Goal: Task Accomplishment & Management: Manage account settings

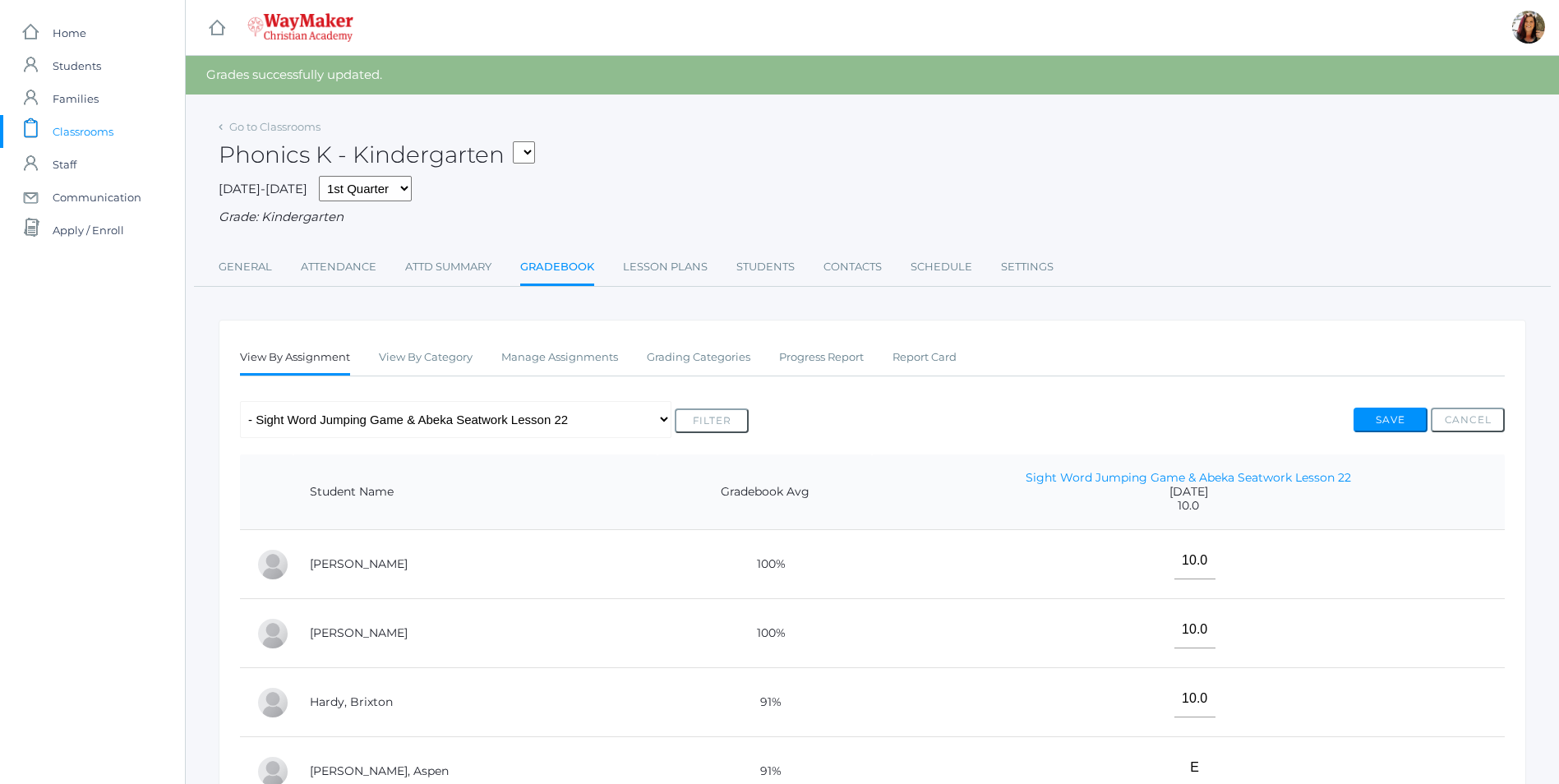
select select "2557"
click at [519, 142] on select "KINDER - Phonics K Kindergarten KINDER - Literacy K Kindergarten KINDER - [DEMO…" at bounding box center [524, 153] width 22 height 22
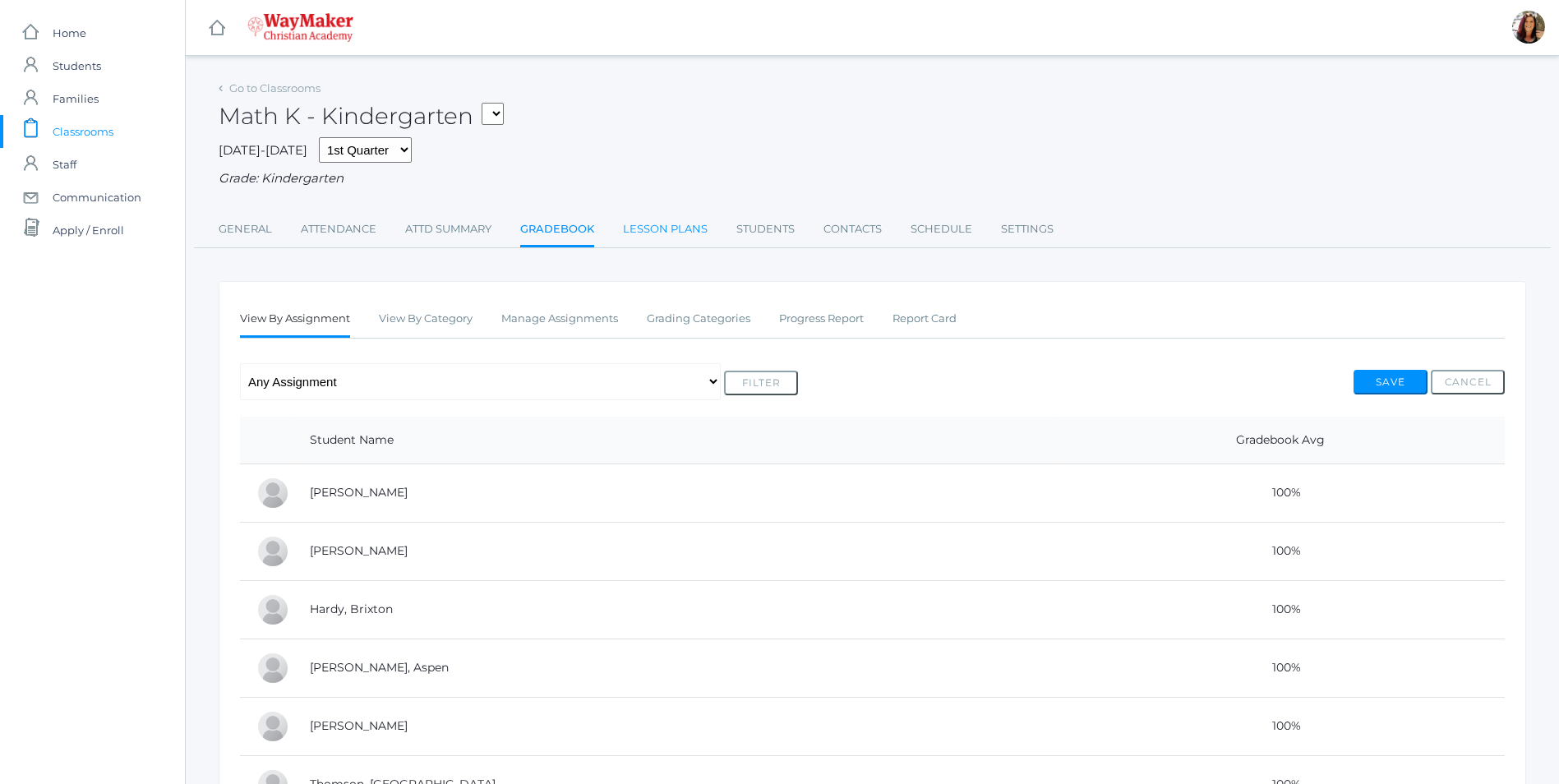
click at [642, 228] on link "Lesson Plans" at bounding box center [665, 229] width 85 height 33
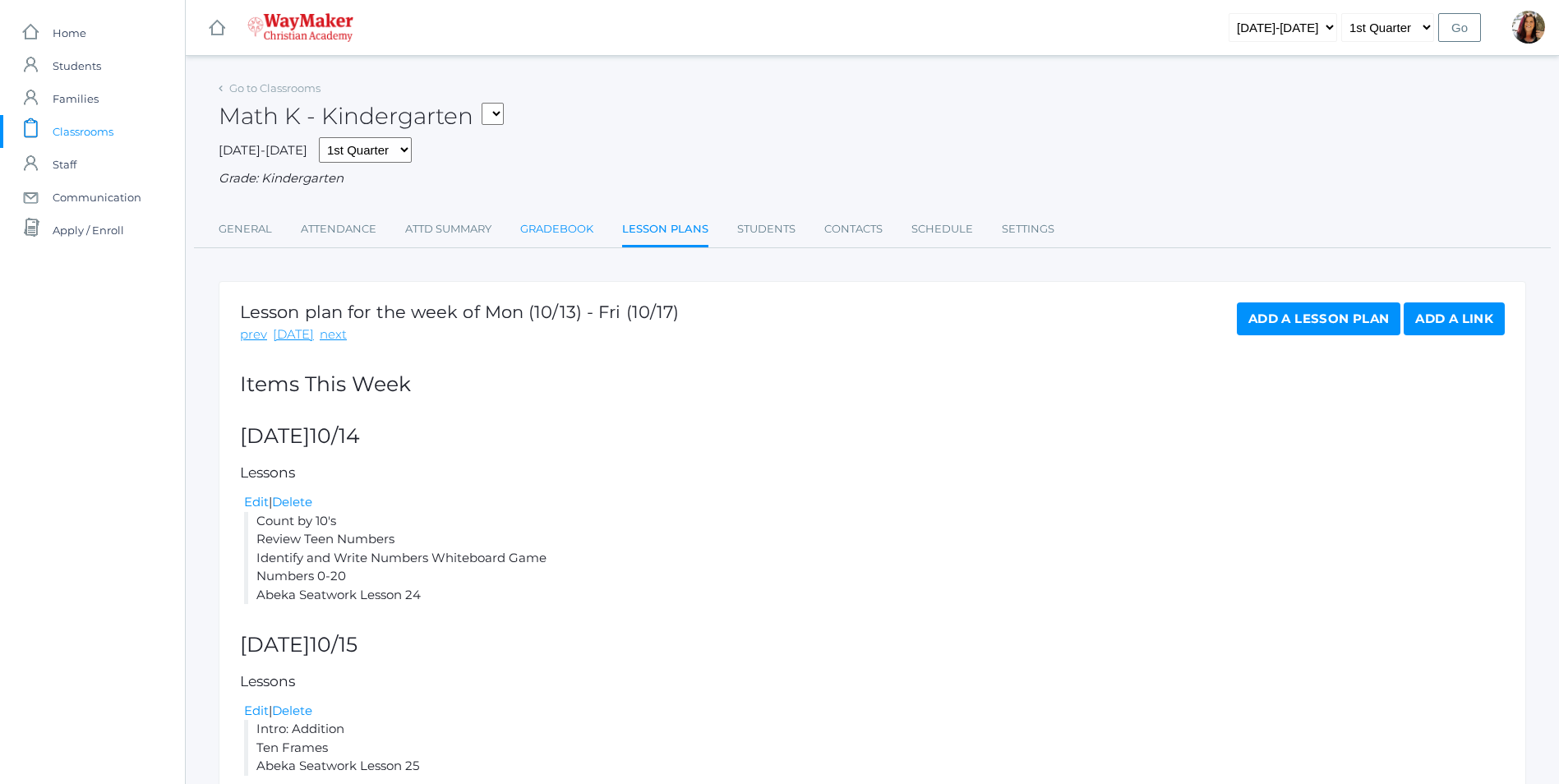
click at [576, 234] on link "Gradebook" at bounding box center [557, 229] width 73 height 33
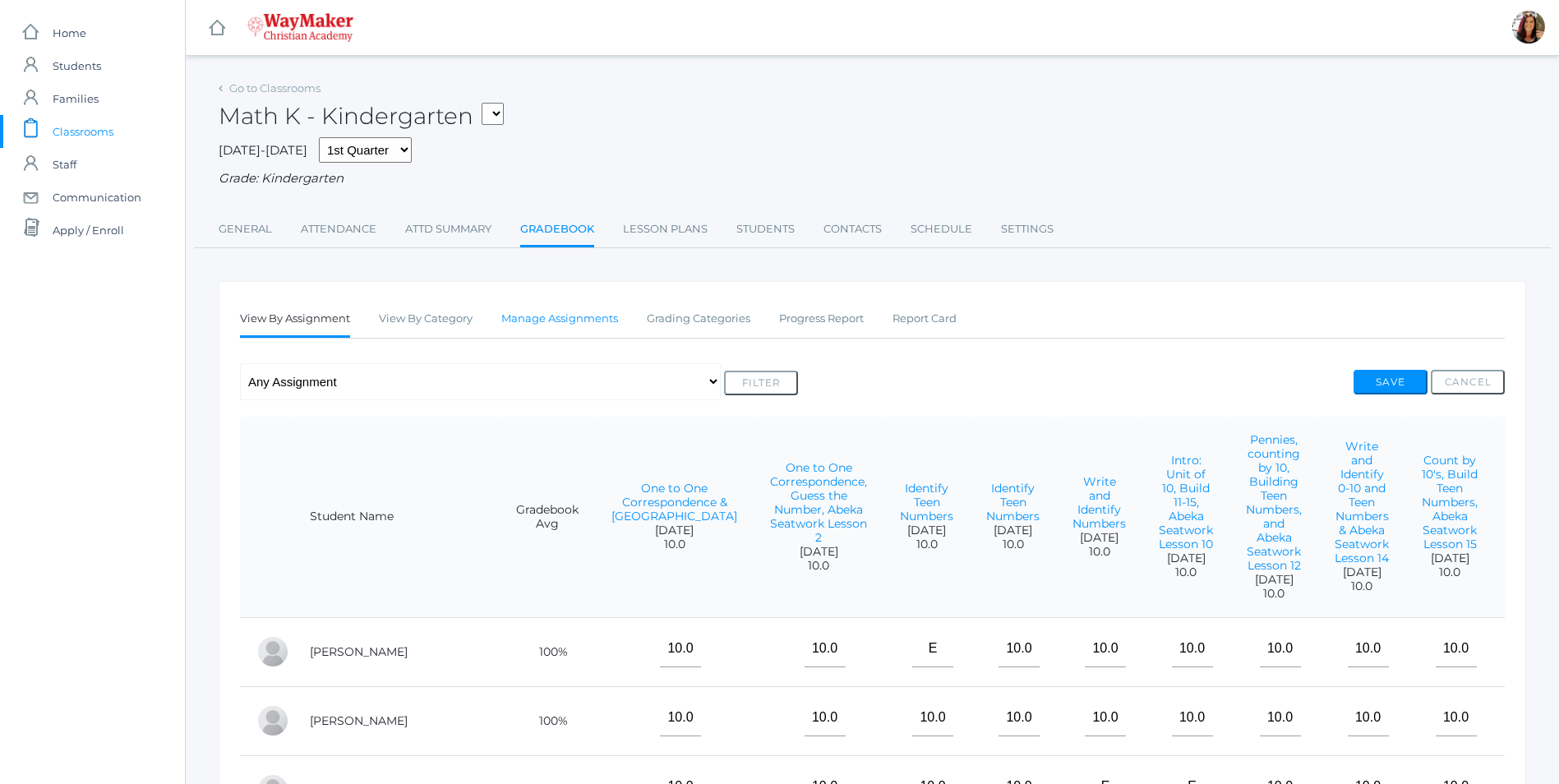
click at [584, 320] on link "Manage Assignments" at bounding box center [560, 319] width 117 height 33
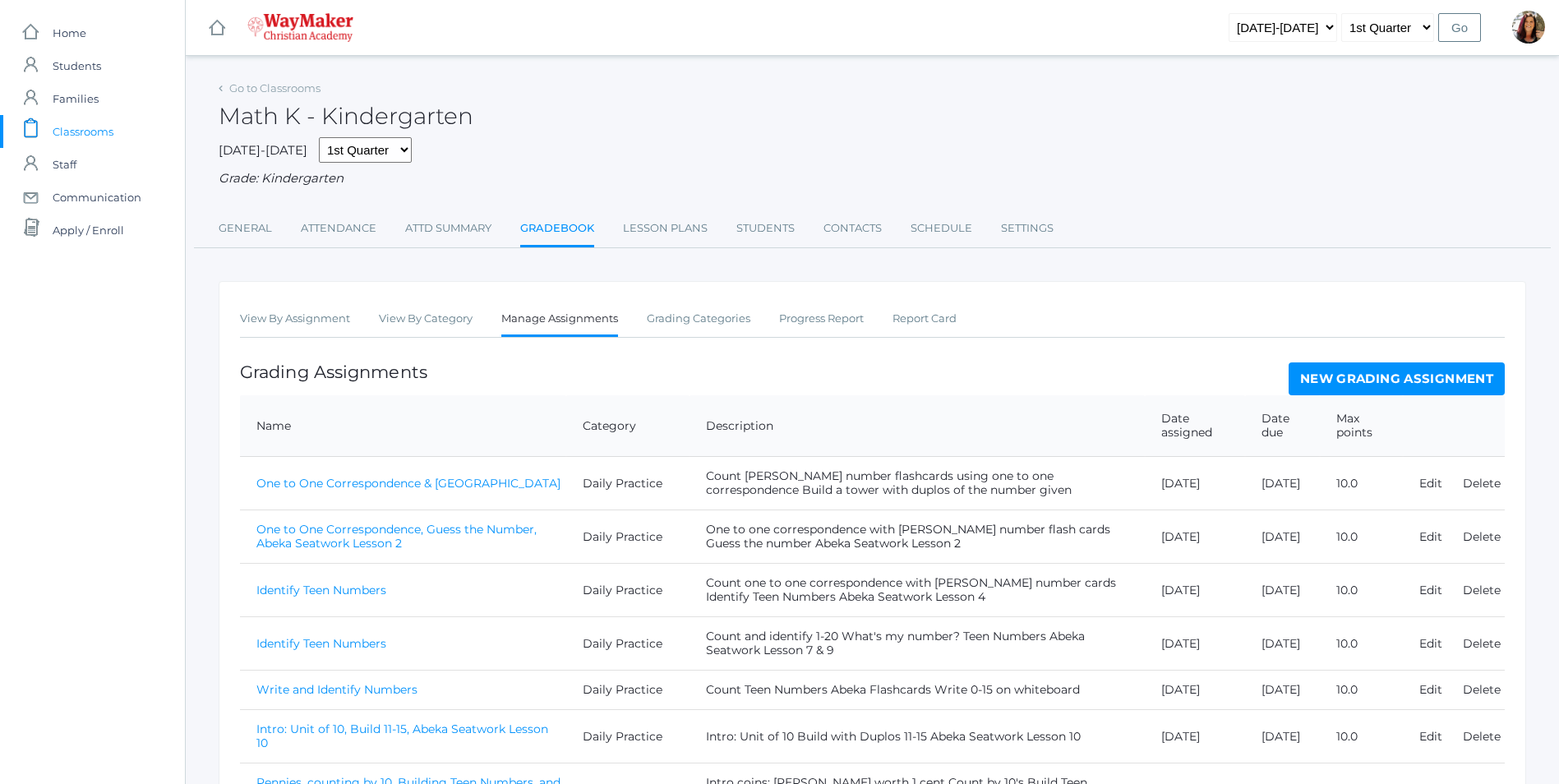
click at [1398, 382] on link "New Grading Assignment" at bounding box center [1396, 379] width 216 height 33
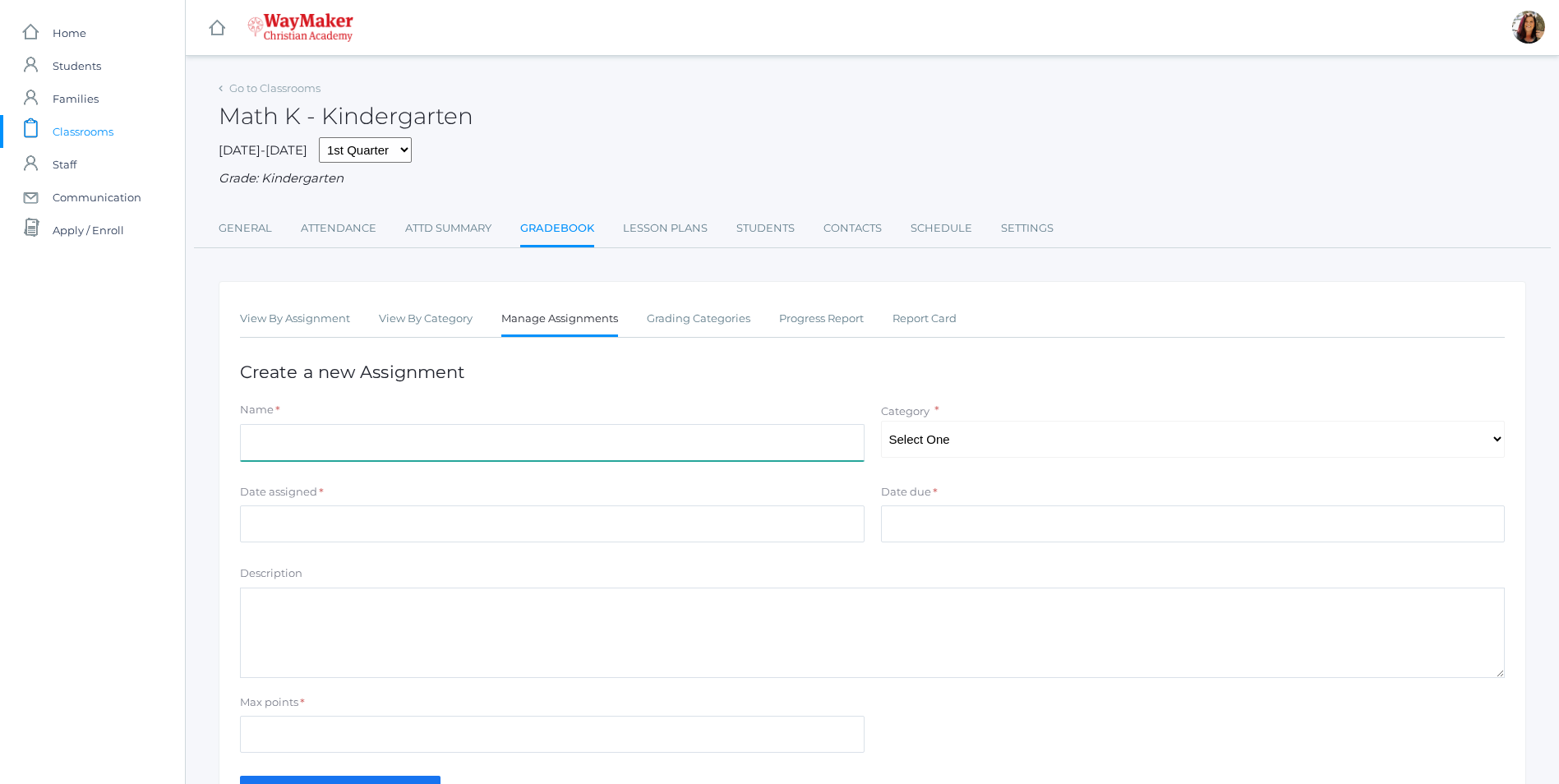
click at [381, 453] on input "Name" at bounding box center [552, 442] width 625 height 37
type input "Teen Numbers, Write & Identify 0-20 & Seatwork Lesson 24"
click at [1090, 454] on select "Select One Daily Practice Summative Evaluation" at bounding box center [1193, 439] width 625 height 37
select select "1106"
click at [881, 422] on select "Select One Daily Practice Summative Evaluation" at bounding box center [1193, 439] width 625 height 37
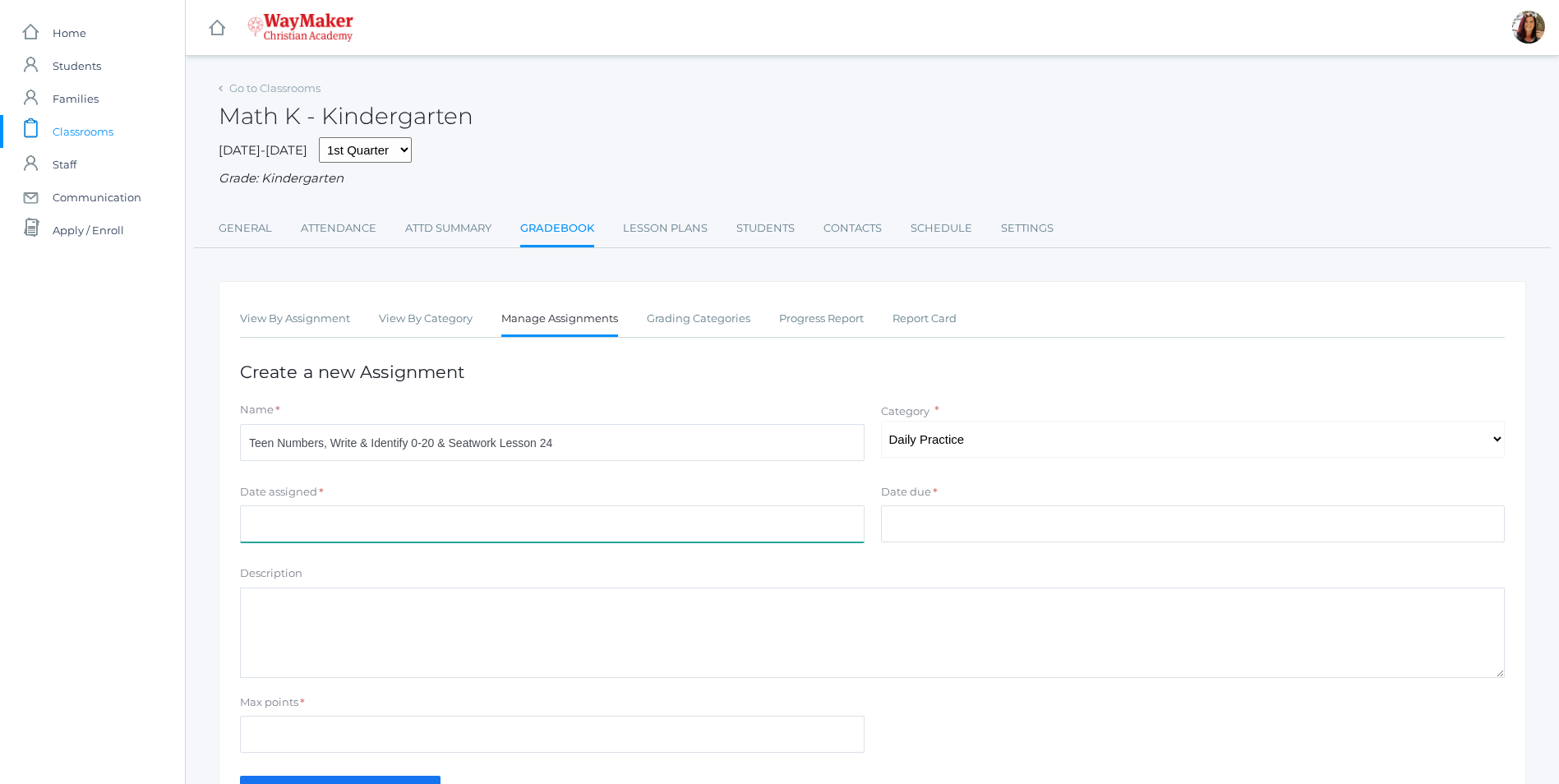
click at [404, 527] on input "Date assigned" at bounding box center [552, 524] width 625 height 37
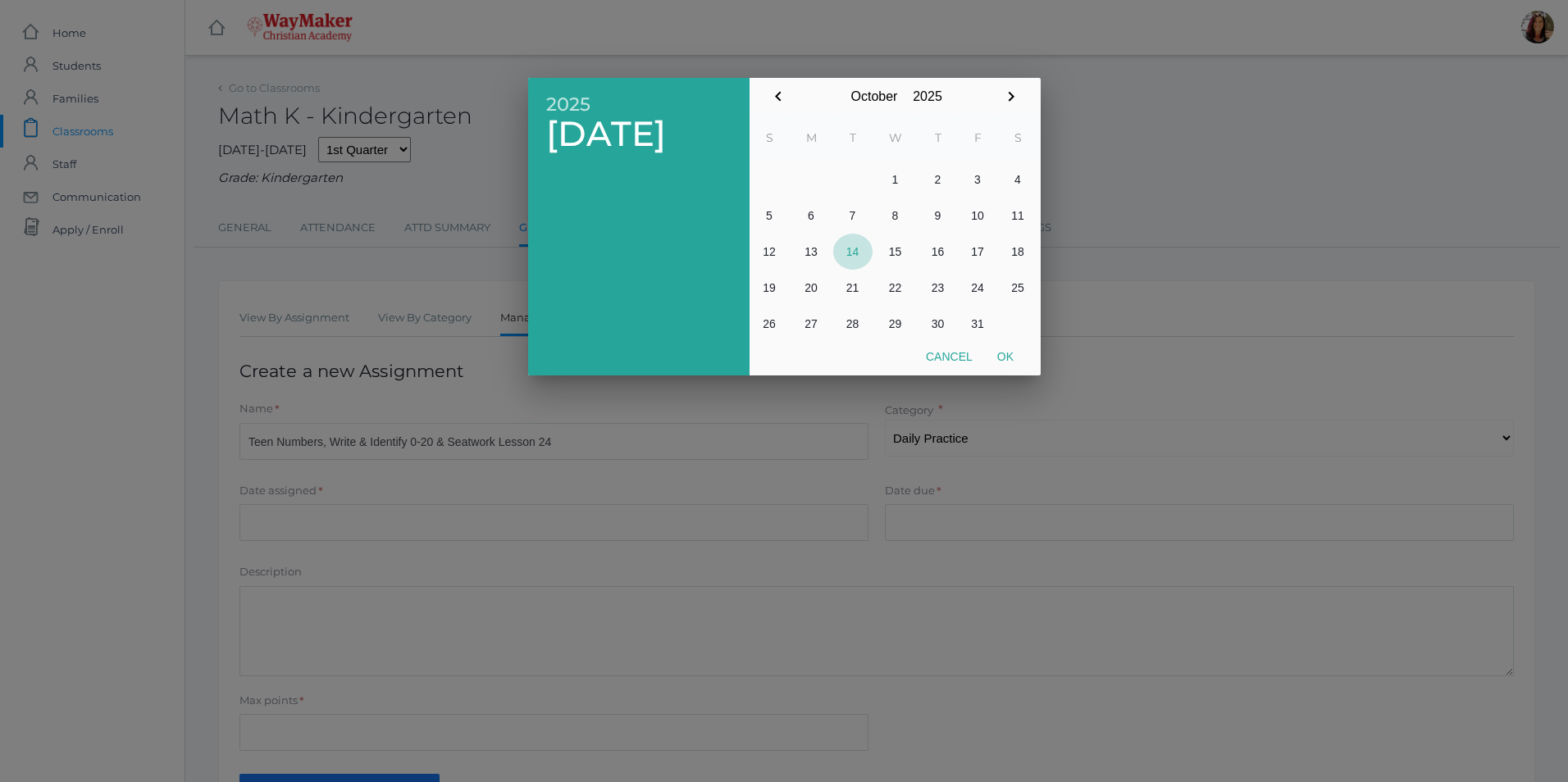
click at [848, 249] on button "14" at bounding box center [853, 251] width 40 height 36
click at [1011, 362] on button "Ok" at bounding box center [1005, 356] width 41 height 30
type input "[DATE]"
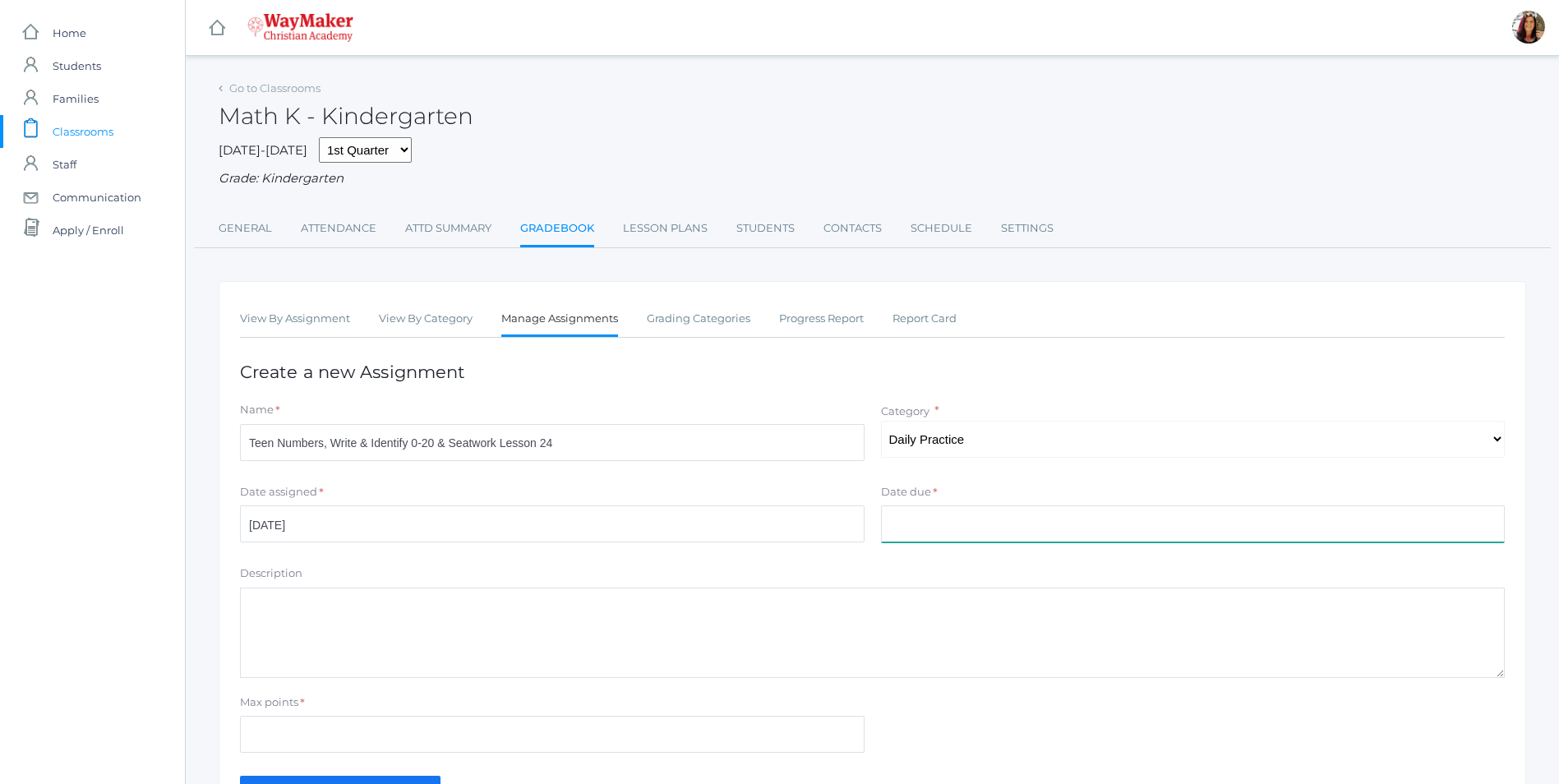
click at [939, 510] on input "Date due" at bounding box center [1193, 524] width 625 height 37
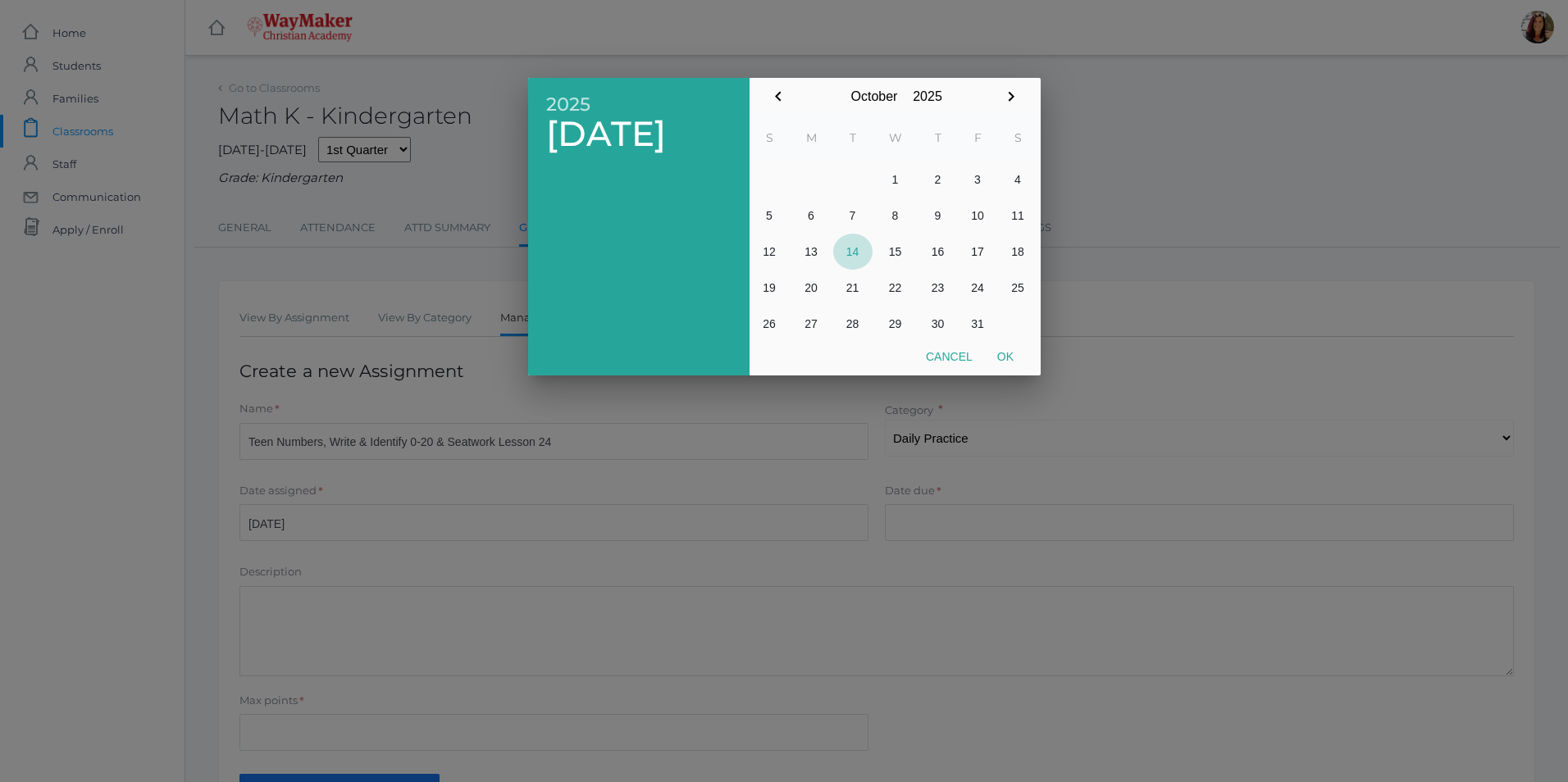
click at [860, 254] on button "14" at bounding box center [853, 251] width 40 height 36
click at [1007, 369] on button "Ok" at bounding box center [1005, 356] width 41 height 30
type input "[DATE]"
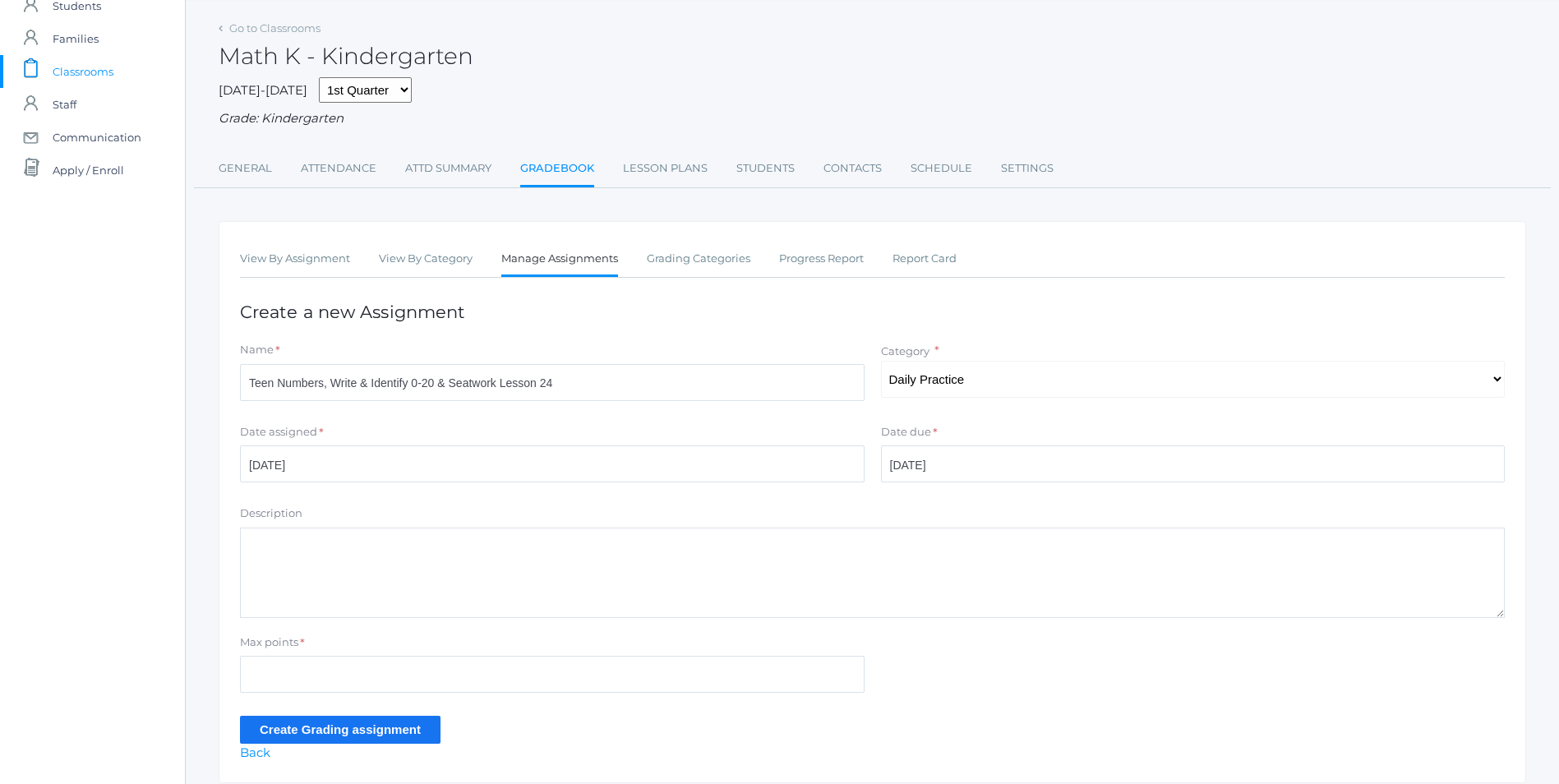
scroll to position [121, 0]
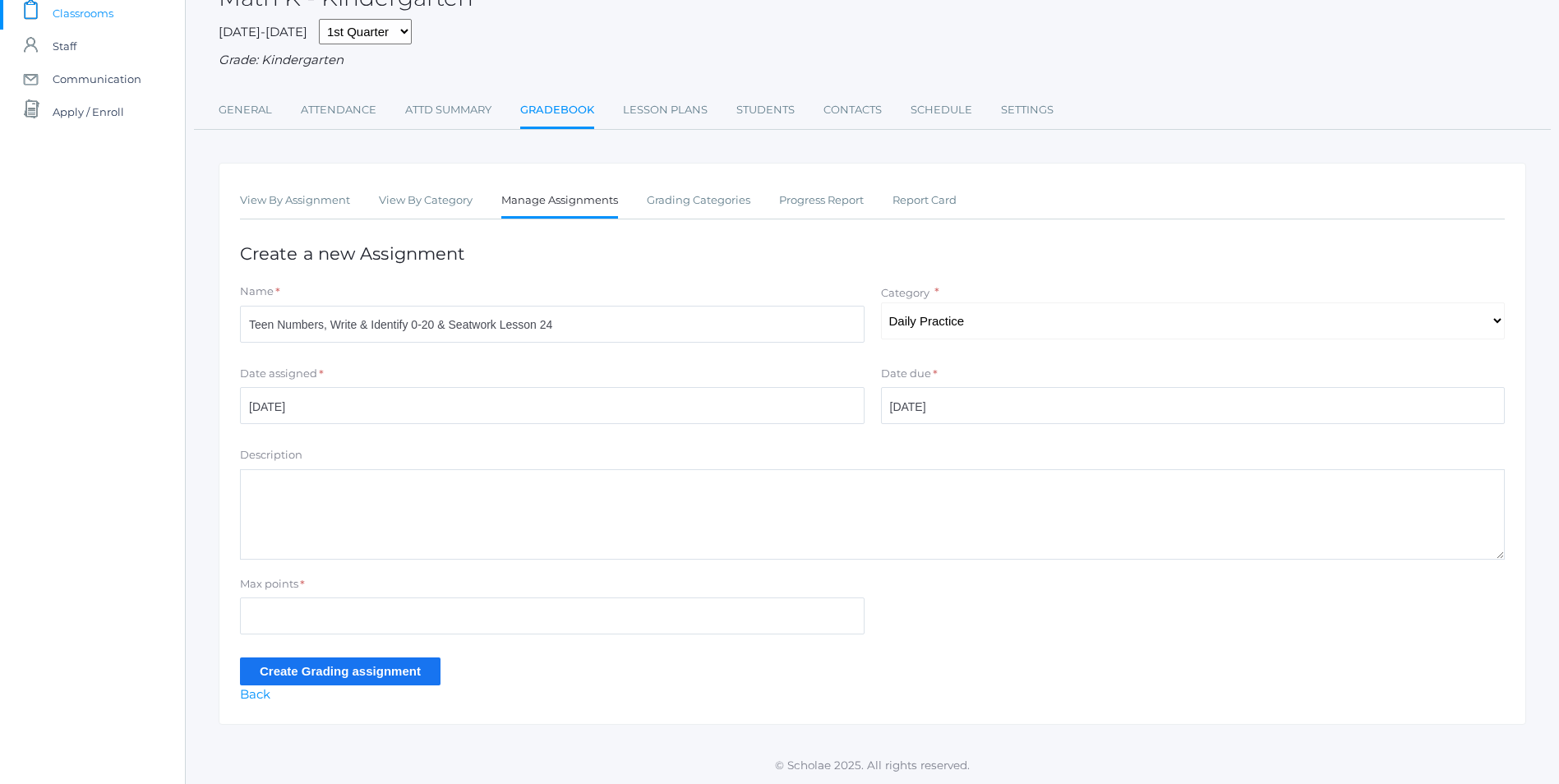
click at [275, 502] on textarea "Description" at bounding box center [872, 514] width 1265 height 91
type textarea "Review Teen Numbers Identify and Write 0-20 Abeka Seatwork Lesson 24"
click at [310, 614] on input "Max points" at bounding box center [552, 616] width 625 height 37
type input "10"
click at [404, 674] on input "Create Grading assignment" at bounding box center [340, 671] width 201 height 27
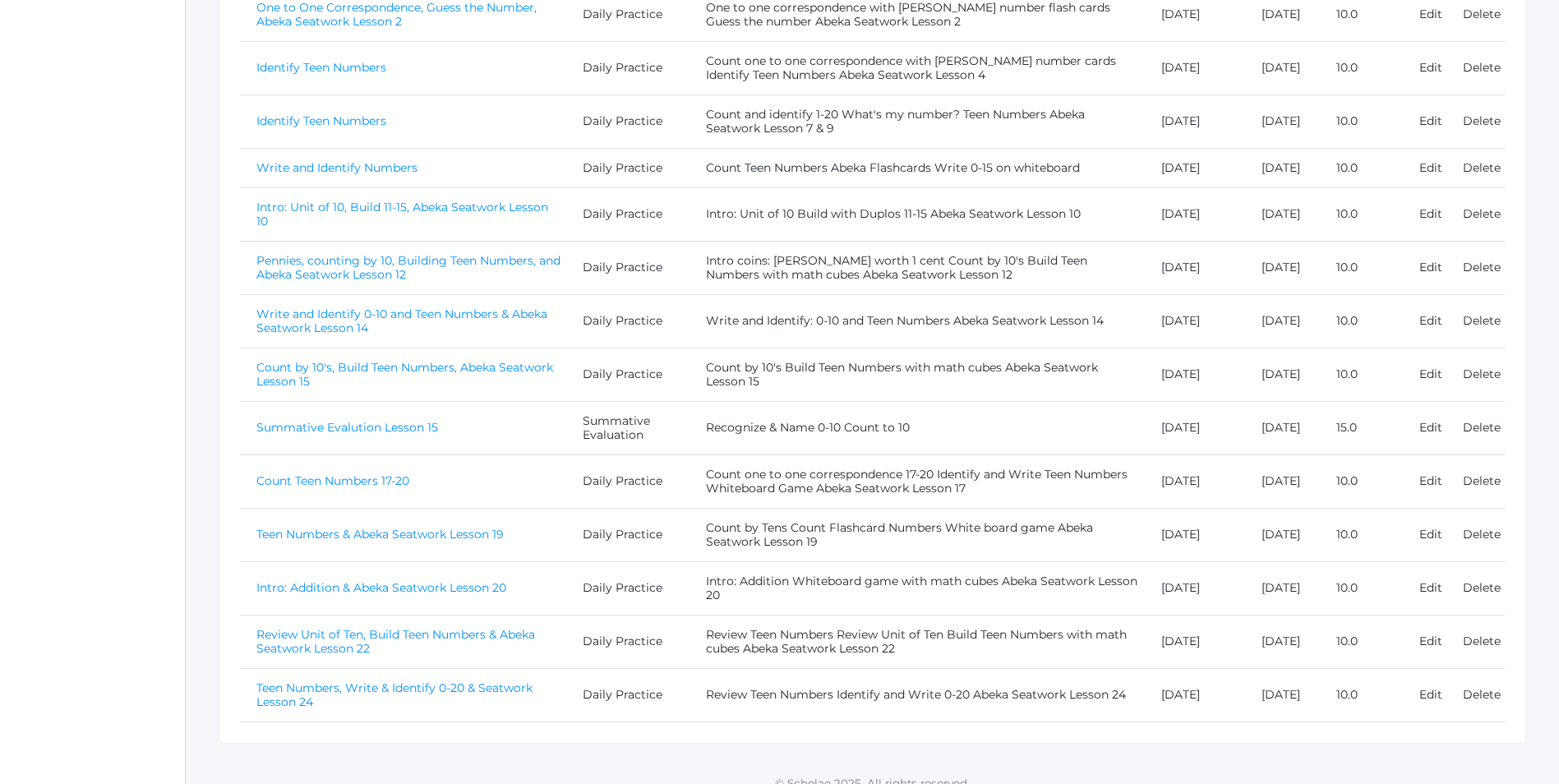
scroll to position [575, 0]
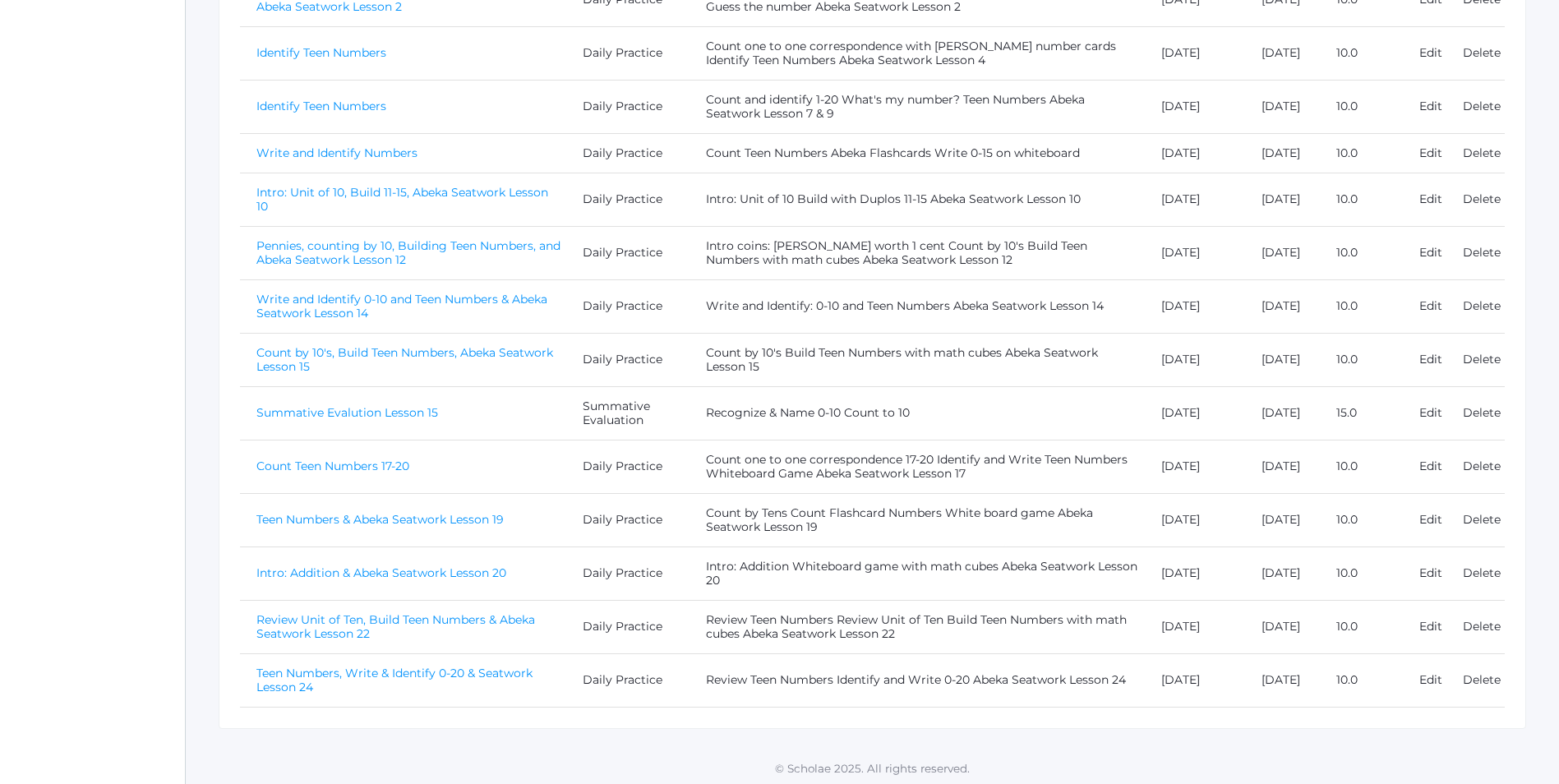
click at [405, 691] on link "Teen Numbers, Write & Identify 0-20 & Seatwork Lesson 24" at bounding box center [394, 680] width 276 height 29
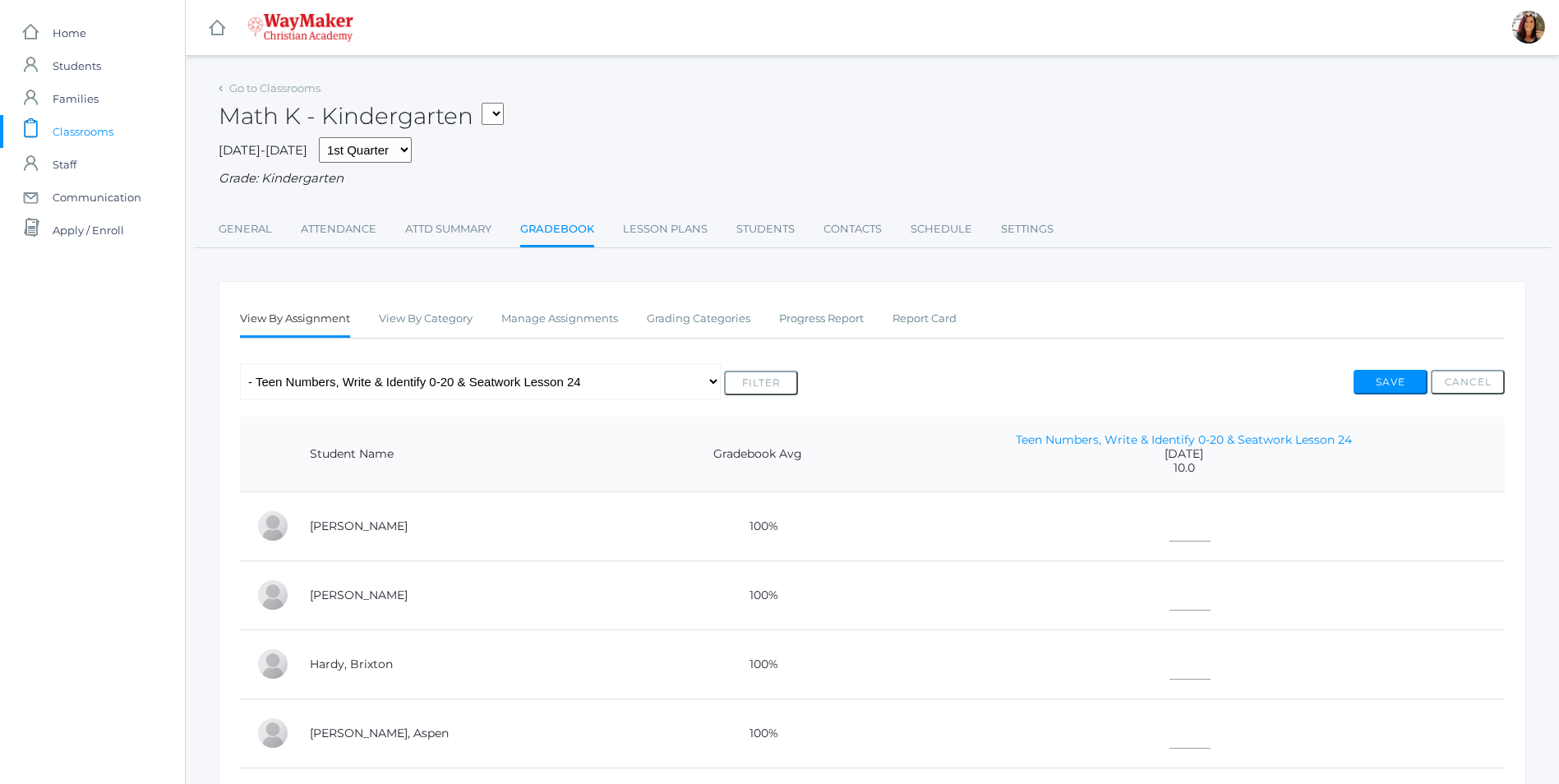
click at [1137, 569] on td at bounding box center [1184, 594] width 641 height 69
click at [1170, 542] on input"] "text" at bounding box center [1190, 523] width 41 height 37
type input"] "10"
click at [1170, 610] on input"] "text" at bounding box center [1190, 592] width 41 height 37
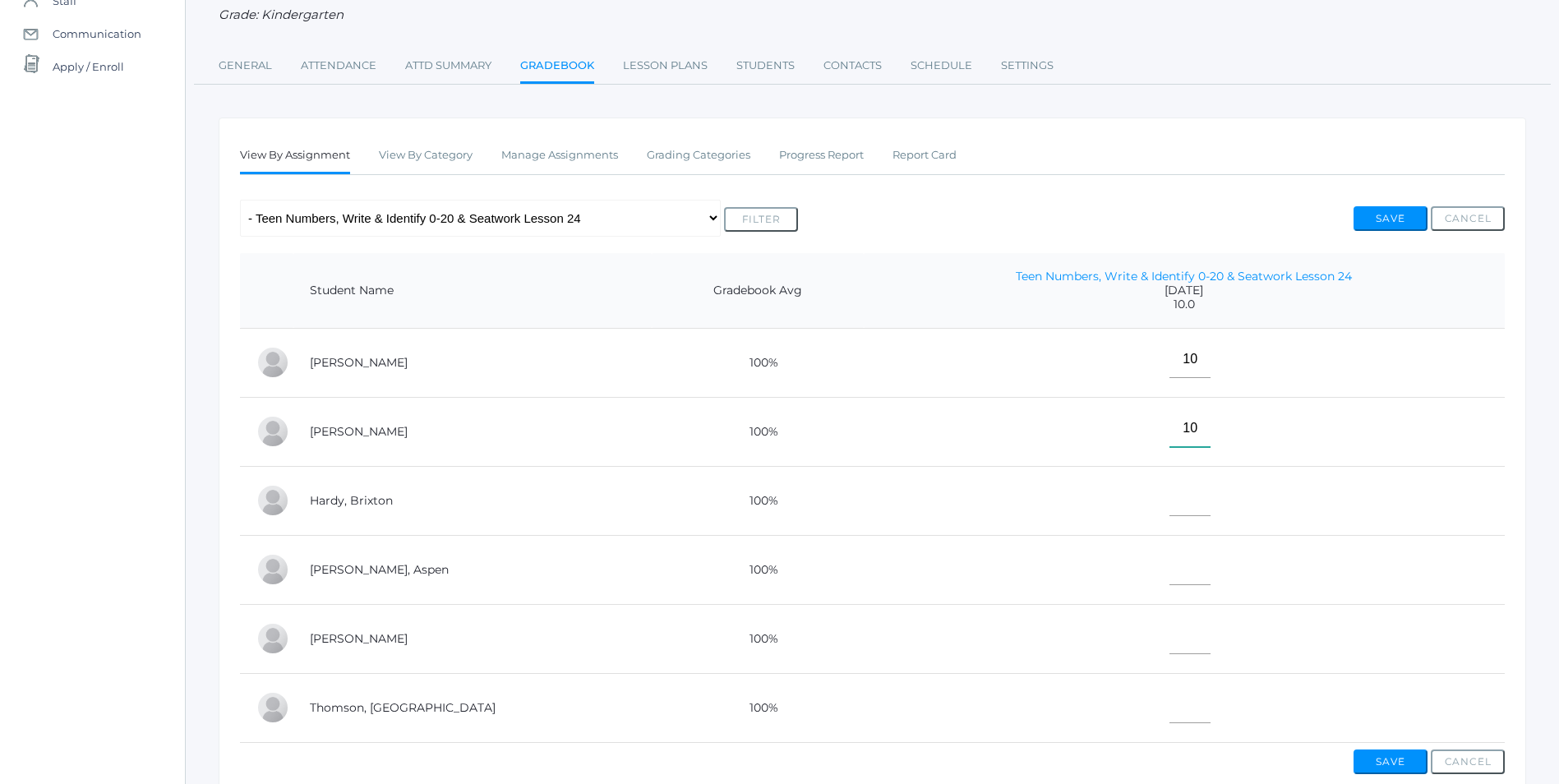
scroll to position [164, 0]
type input"] "10"
click at [1170, 506] on input"] "text" at bounding box center [1190, 497] width 41 height 37
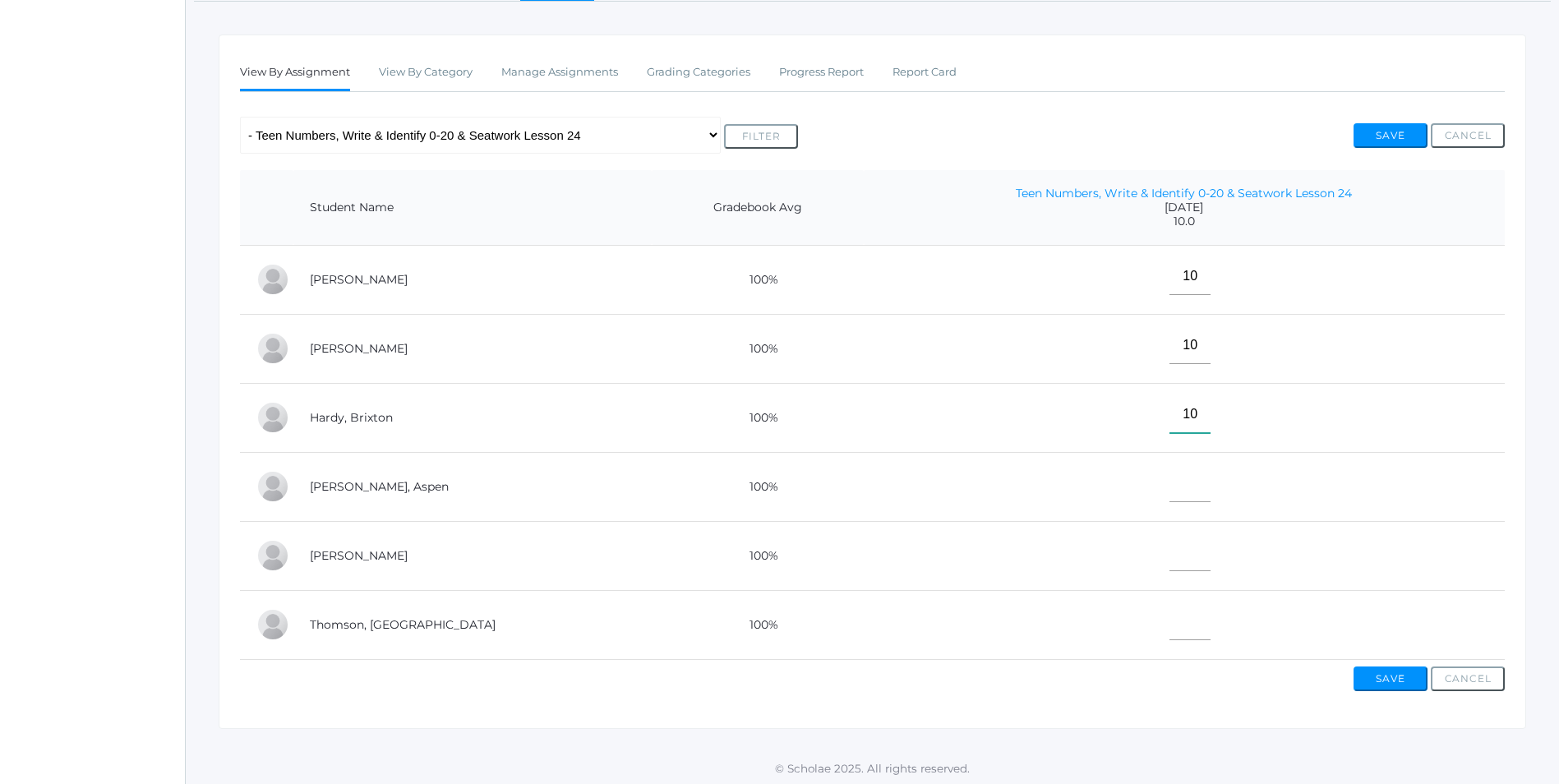
type input"] "10"
click at [1170, 498] on input"] "text" at bounding box center [1190, 484] width 41 height 37
type input"] "E"
click at [1170, 557] on input"] "text" at bounding box center [1190, 553] width 41 height 37
type input"] "10"
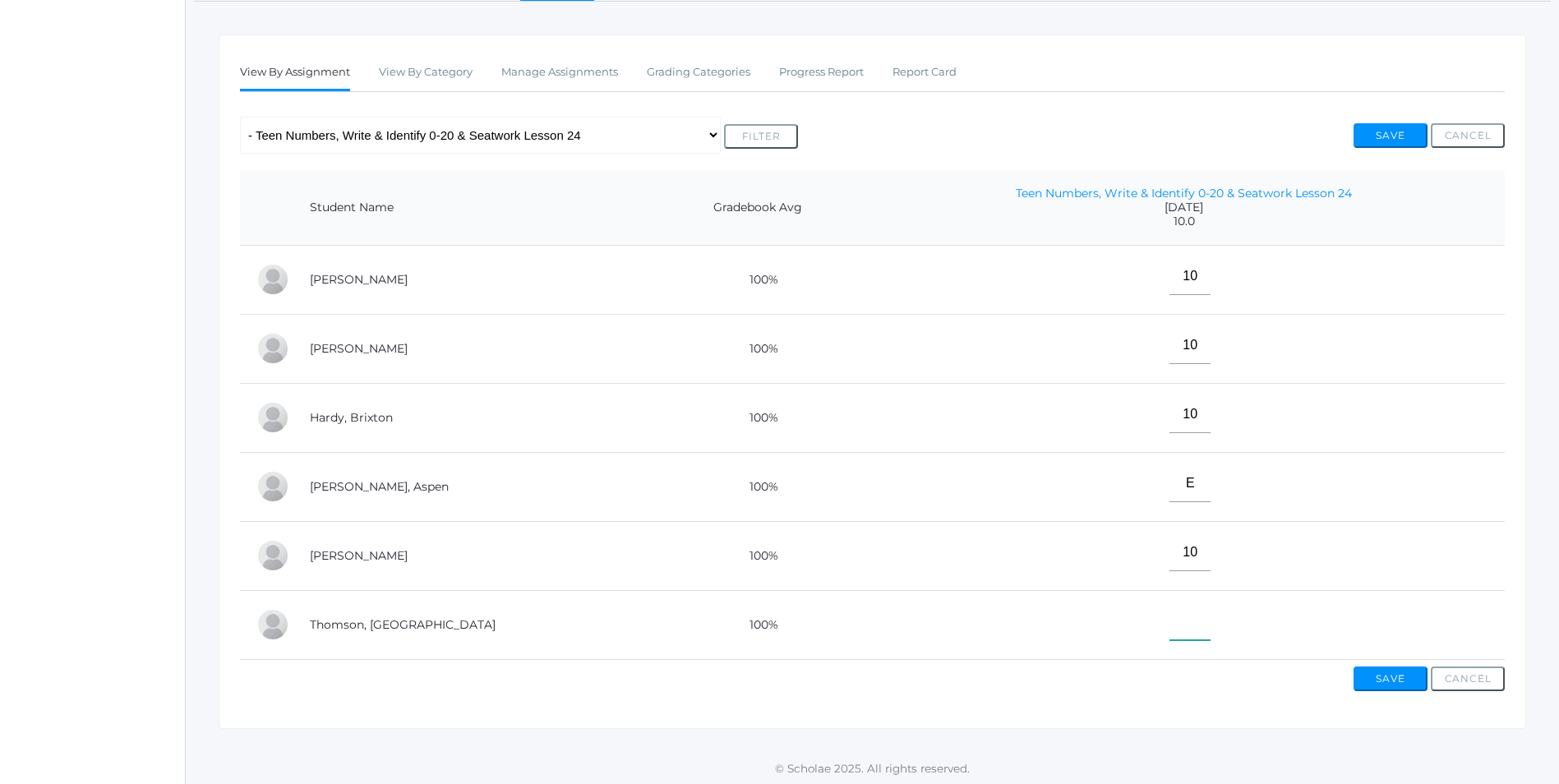
click at [1170, 638] on input"] "text" at bounding box center [1190, 622] width 41 height 37
type input"] "10"
click at [1389, 690] on button "Save" at bounding box center [1390, 678] width 74 height 25
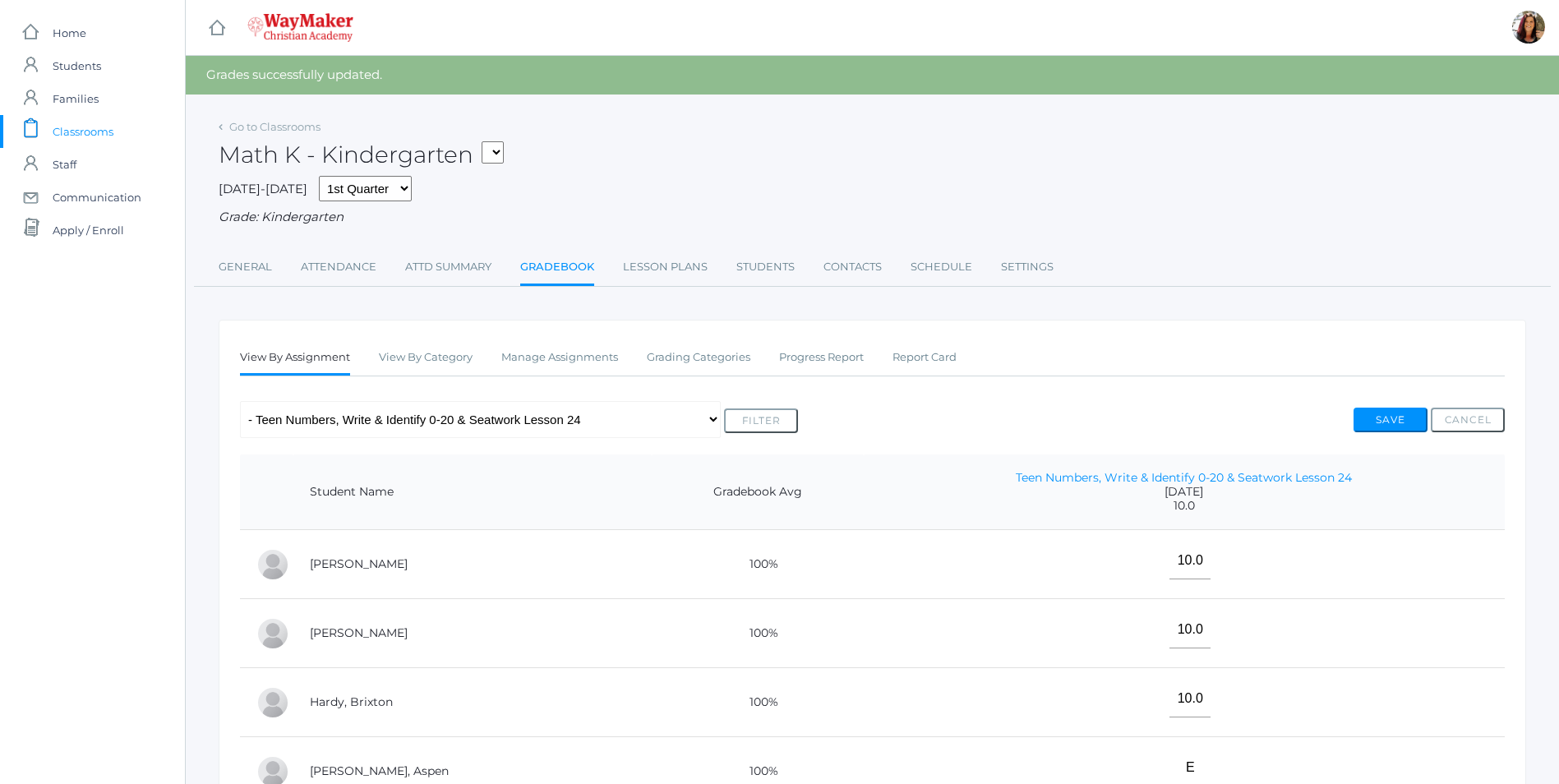
click at [504, 157] on select "KINDER - Phonics K Kindergarten KINDER - Literacy K Kindergarten KINDER - Bible…" at bounding box center [493, 153] width 22 height 22
select select "2558"
click at [487, 142] on select "KINDER - Phonics K Kindergarten KINDER - Literacy K Kindergarten KINDER - Bible…" at bounding box center [493, 153] width 22 height 22
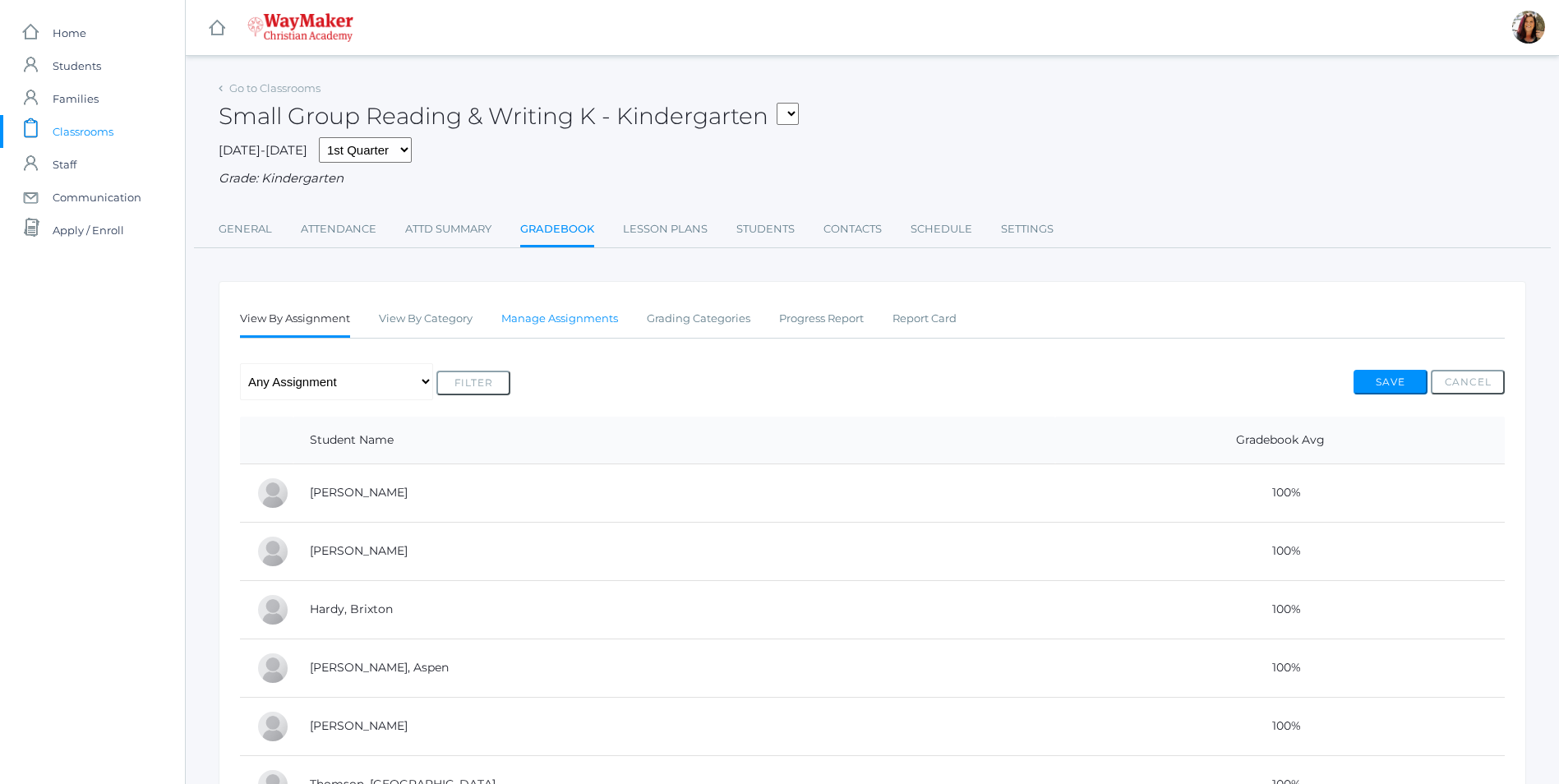
click at [572, 324] on link "Manage Assignments" at bounding box center [560, 319] width 117 height 33
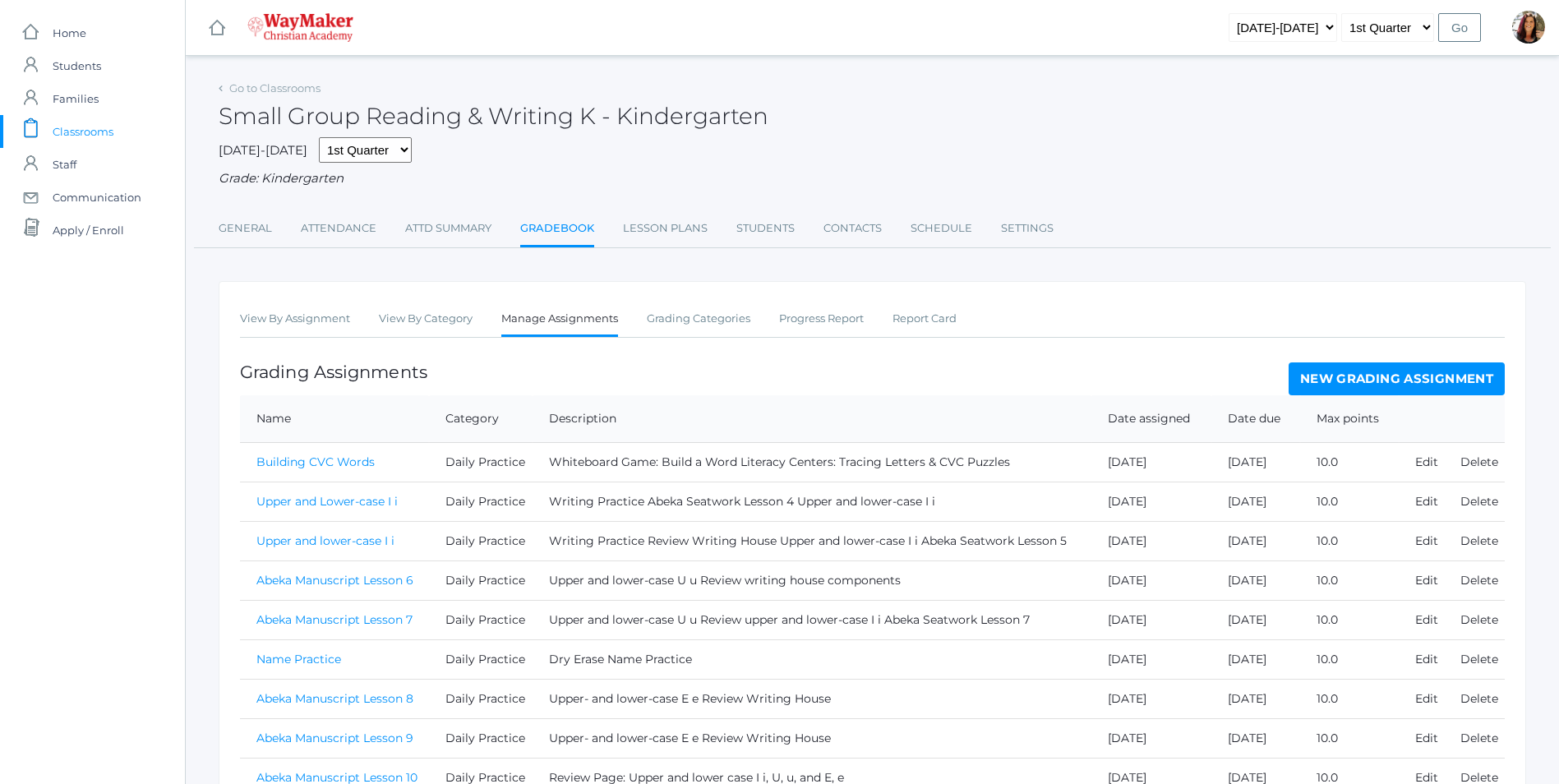
scroll to position [216, 0]
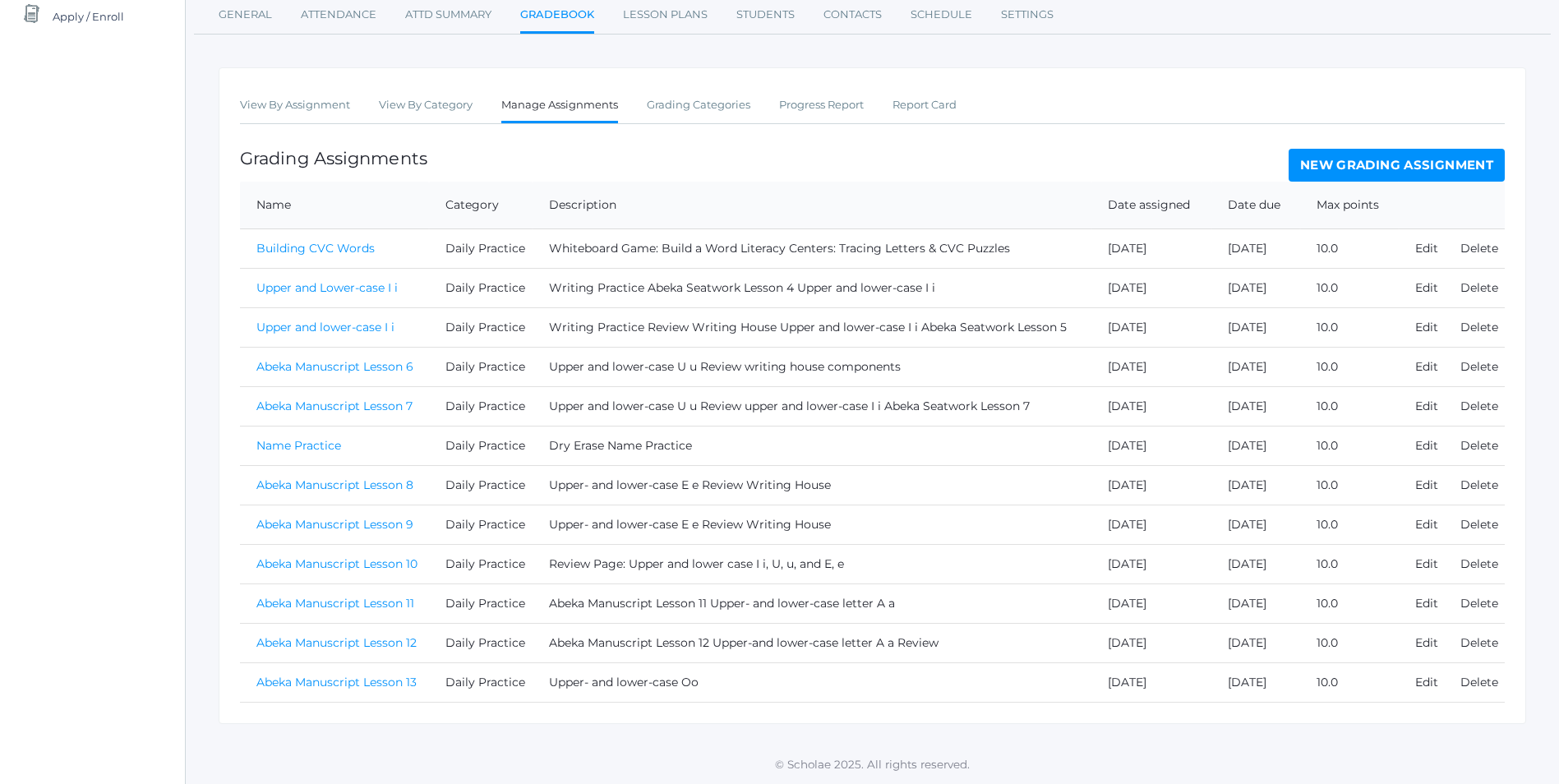
click at [1323, 165] on link "New Grading Assignment" at bounding box center [1396, 164] width 216 height 33
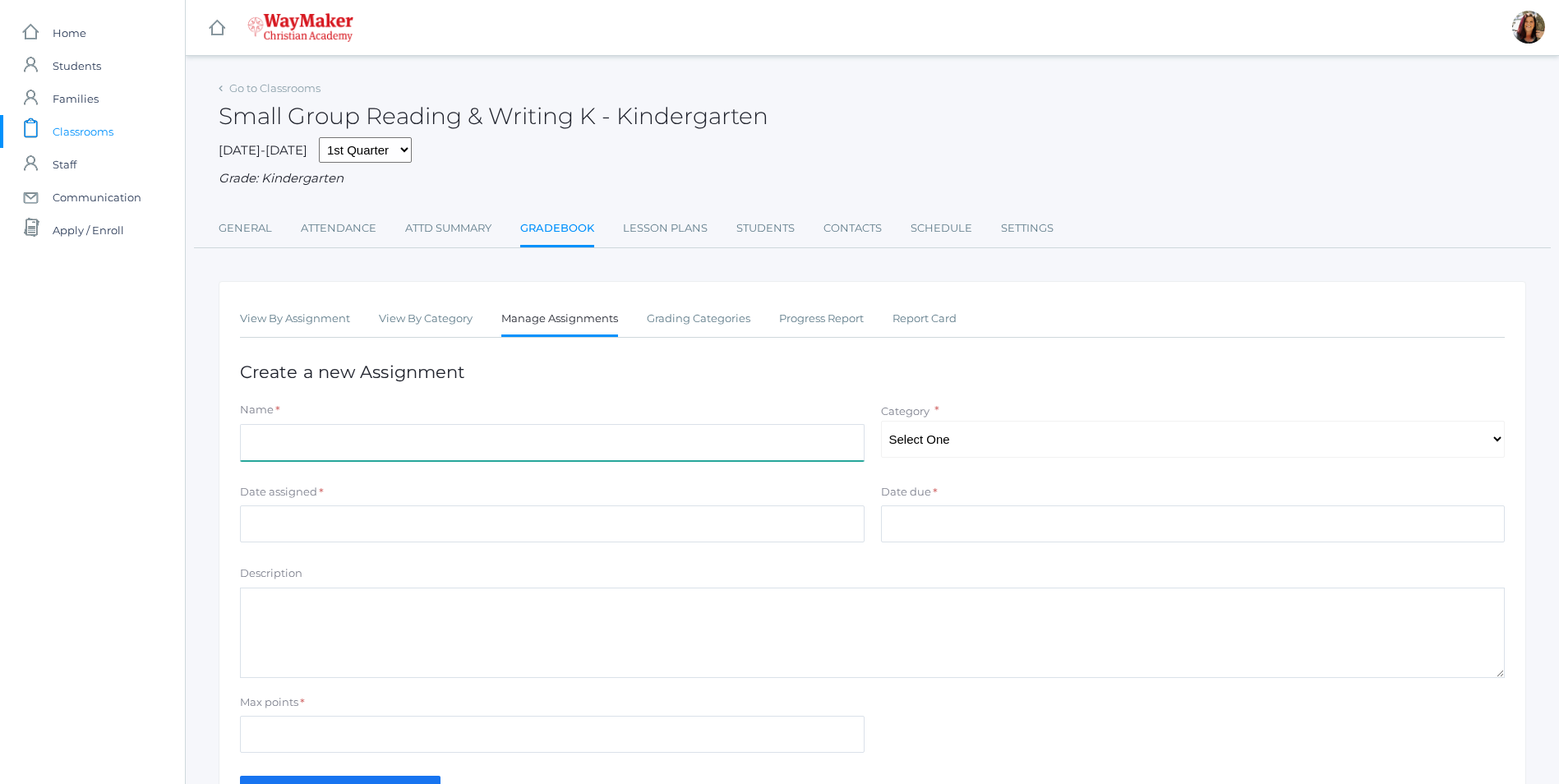
click at [387, 442] on input "Name" at bounding box center [552, 442] width 625 height 37
type input "Abeka Manuscript Lesson 14"
click at [1063, 440] on select "Select One Daily Practice Summative Assessment" at bounding box center [1193, 439] width 625 height 37
select select "1108"
click at [881, 422] on select "Select One Daily Practice Summative Assessment" at bounding box center [1193, 439] width 625 height 37
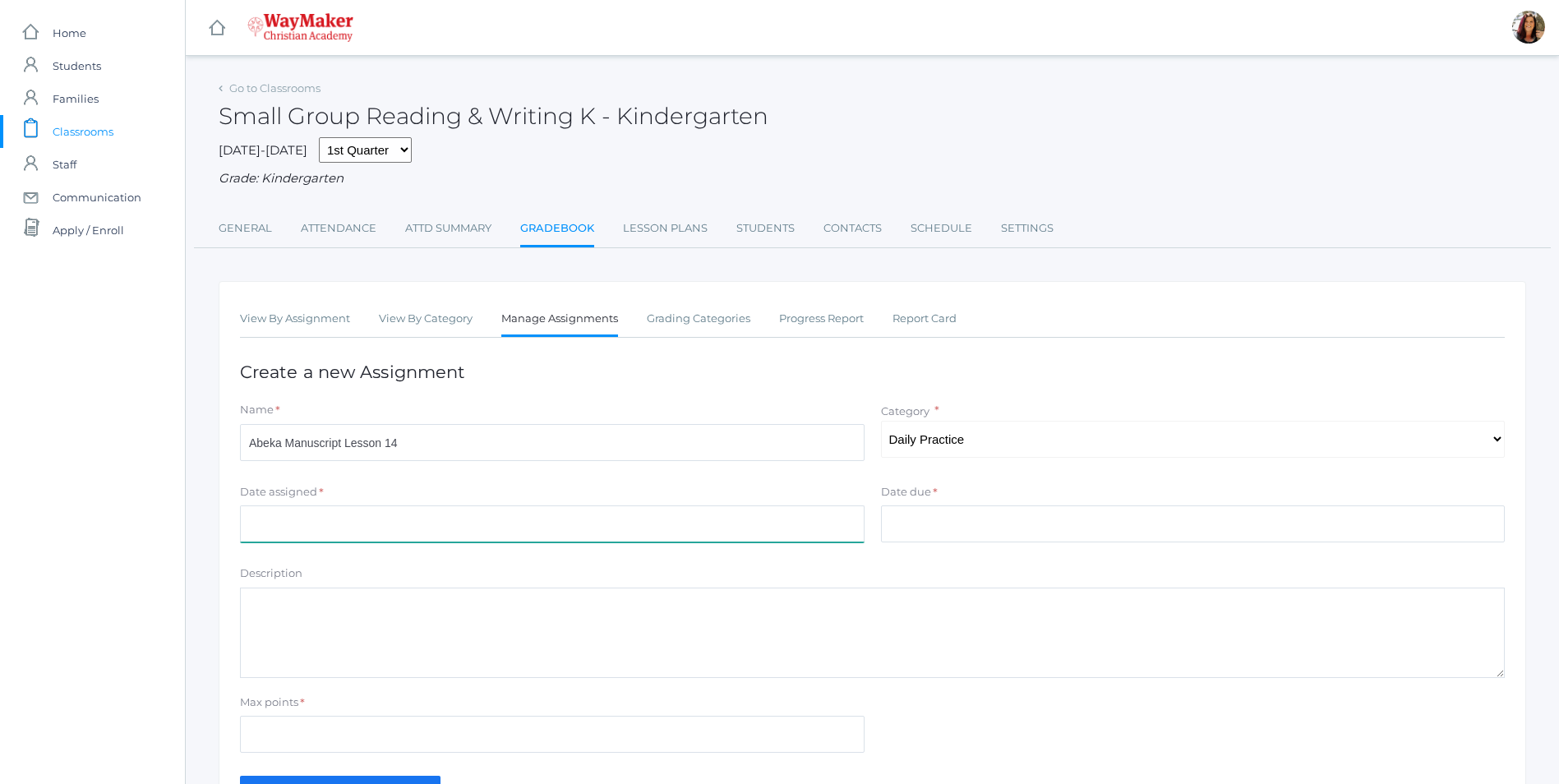
click at [309, 520] on input "Date assigned" at bounding box center [552, 524] width 625 height 37
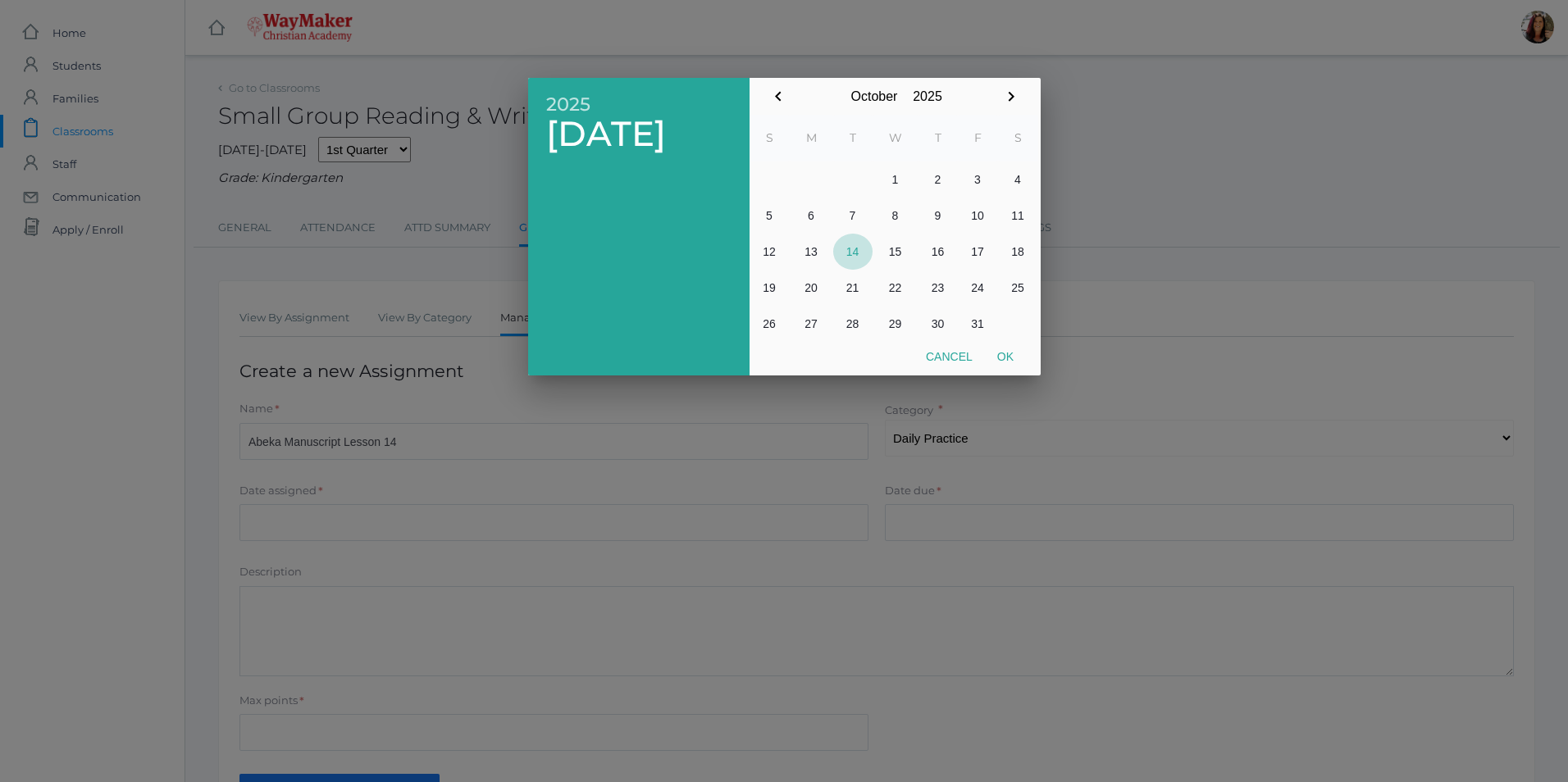
click at [851, 256] on button "14" at bounding box center [853, 251] width 40 height 36
click at [1003, 357] on button "Ok" at bounding box center [1005, 356] width 41 height 30
type input "[DATE]"
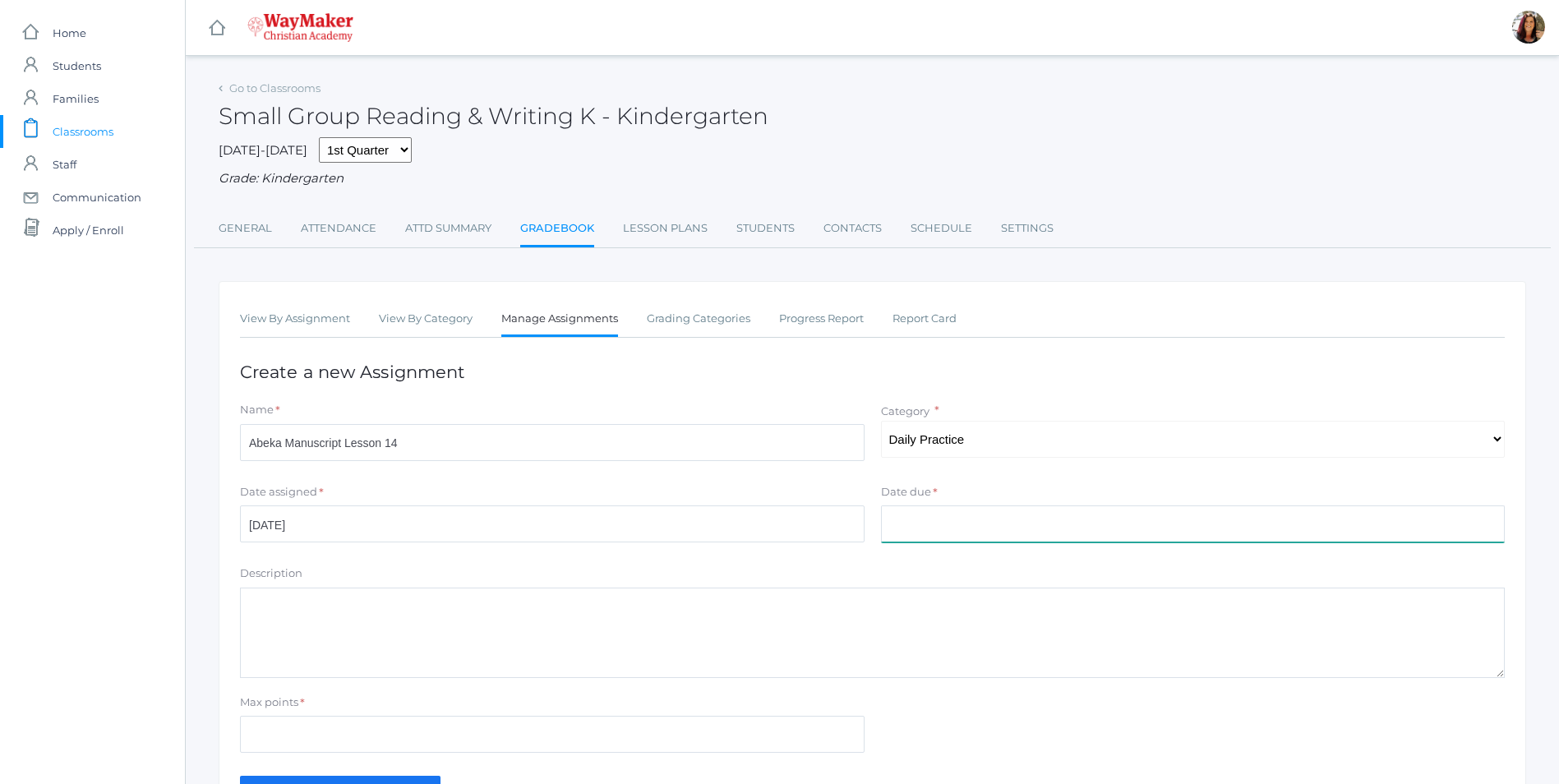
click at [966, 514] on input "Date due" at bounding box center [1193, 524] width 625 height 37
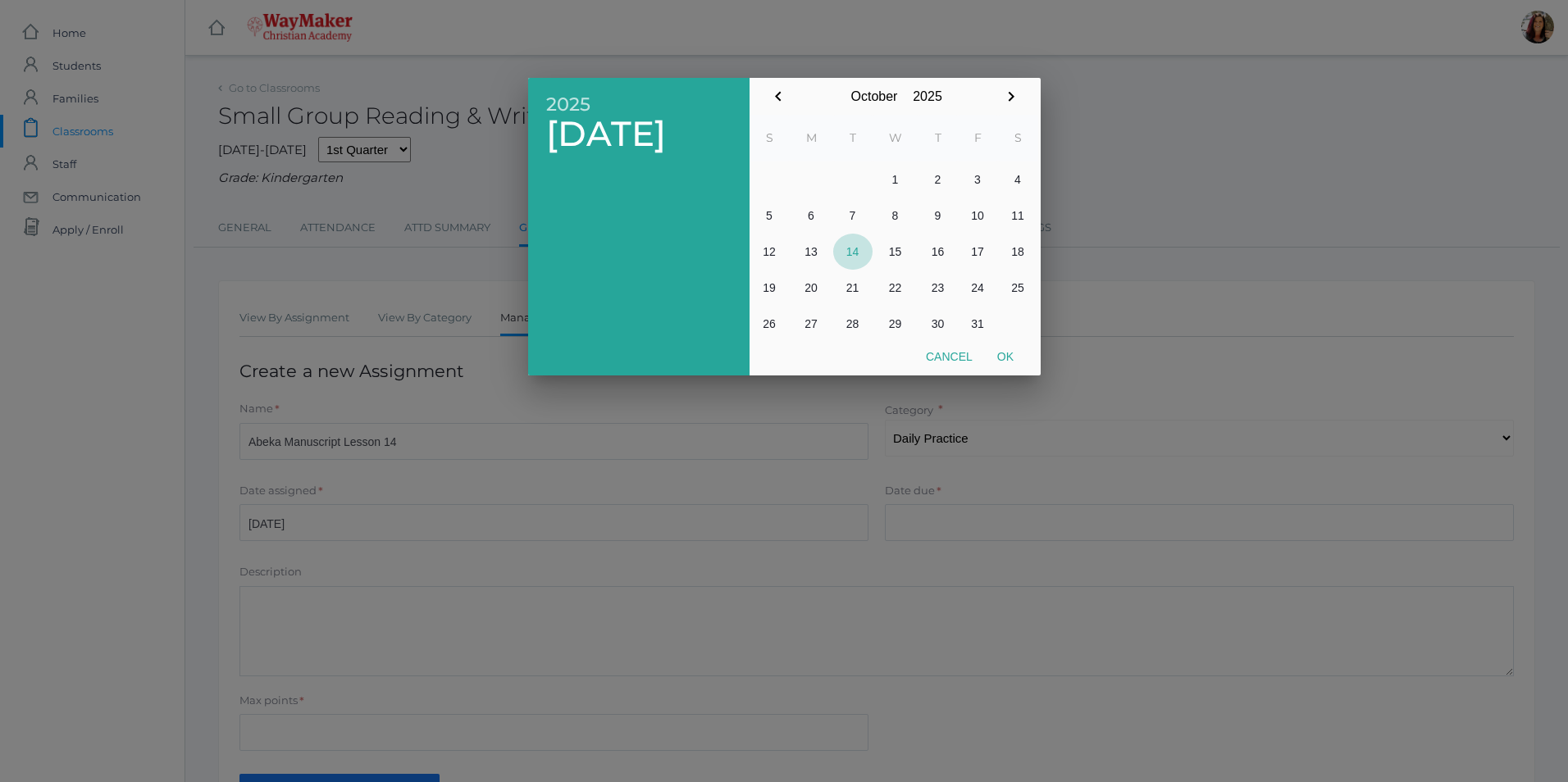
click at [847, 252] on button "14" at bounding box center [853, 251] width 40 height 36
click at [1007, 360] on button "Ok" at bounding box center [1005, 356] width 41 height 30
type input "[DATE]"
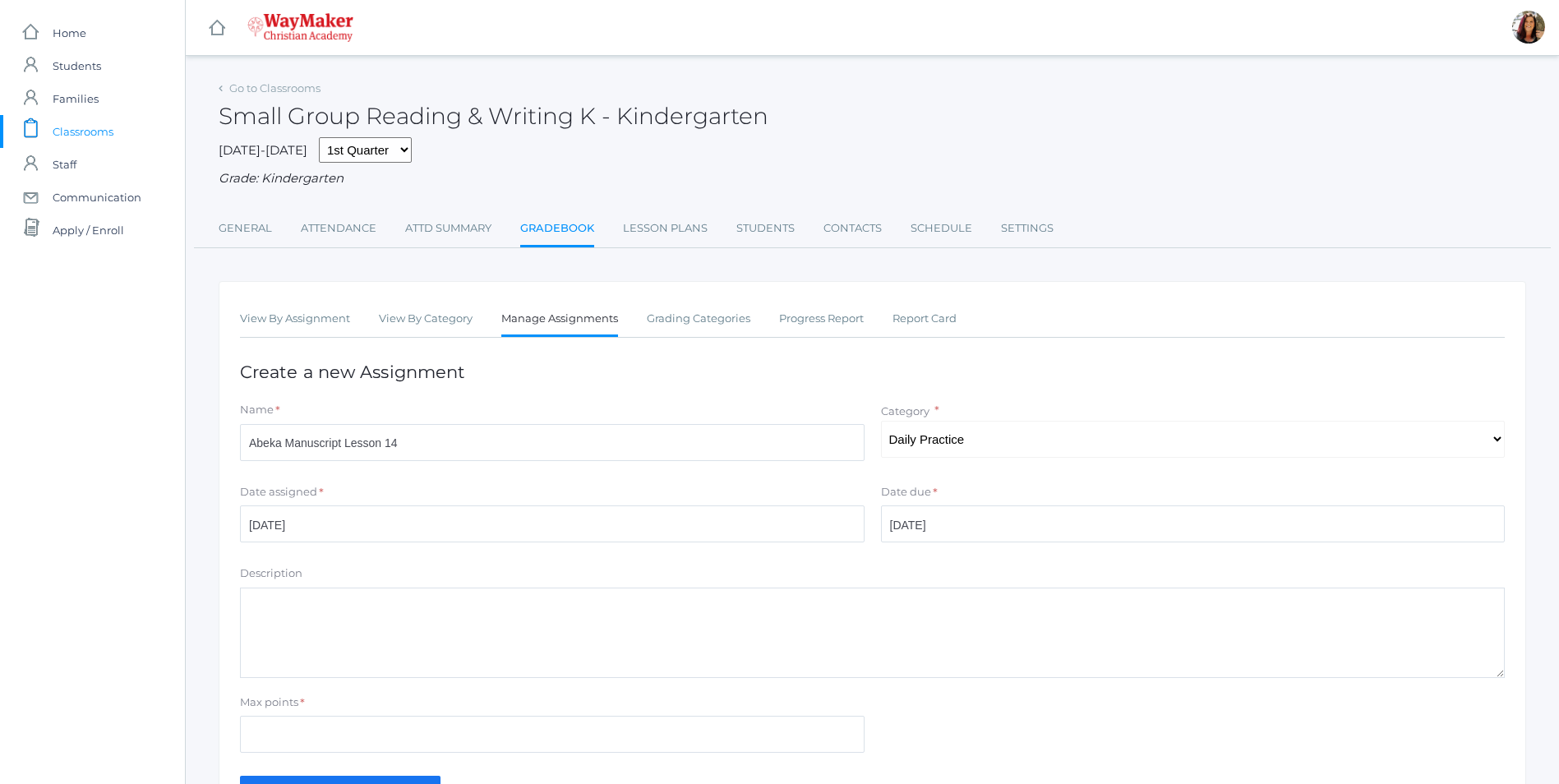
click at [367, 638] on textarea "Description" at bounding box center [872, 632] width 1265 height 91
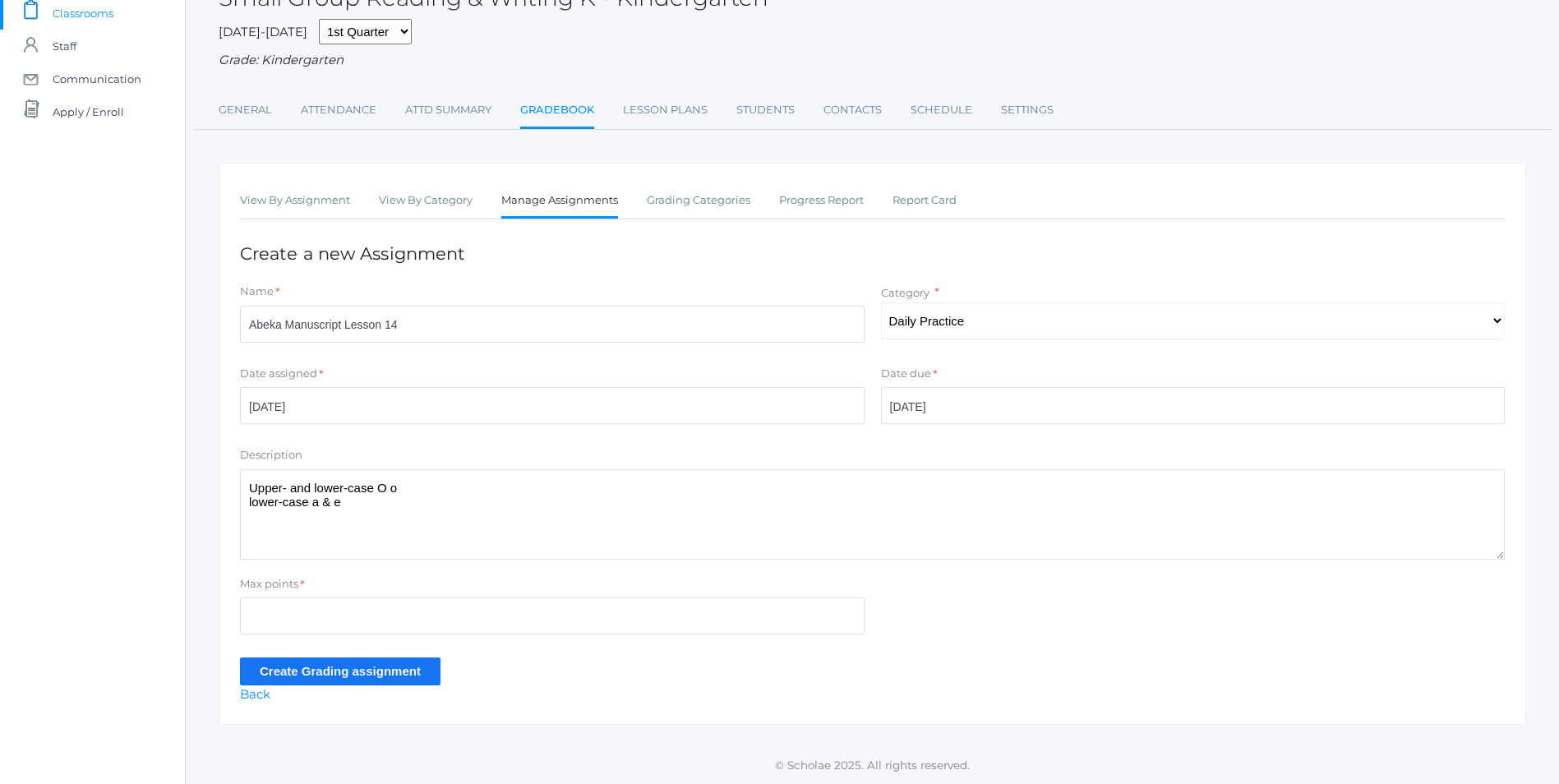
scroll to position [121, 0]
type textarea "Upper- and lower-case O o lower-case a & e"
click at [297, 620] on input "Max points" at bounding box center [552, 616] width 625 height 37
type input "10"
click at [299, 676] on input "Create Grading assignment" at bounding box center [340, 671] width 201 height 27
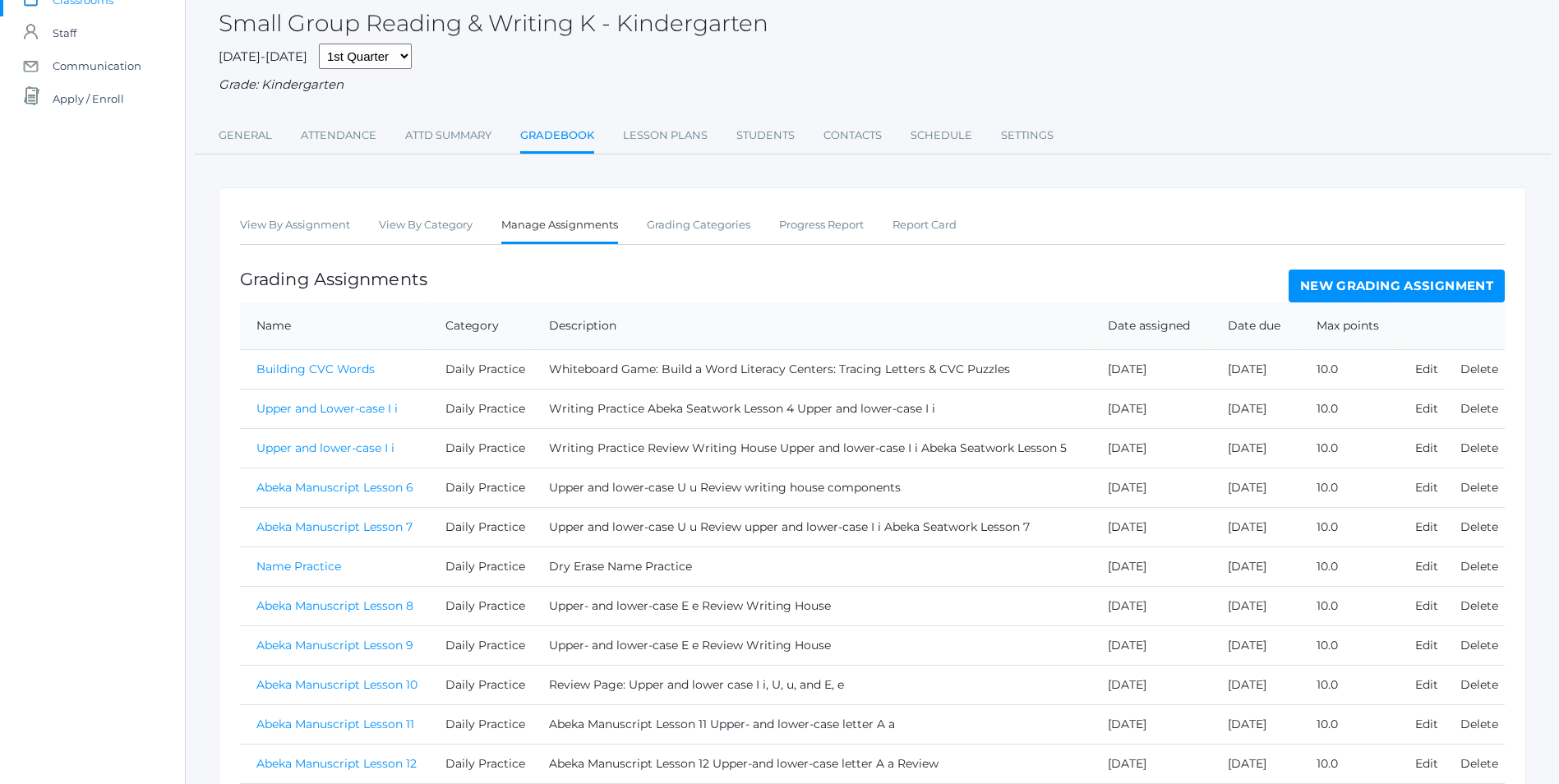
scroll to position [293, 0]
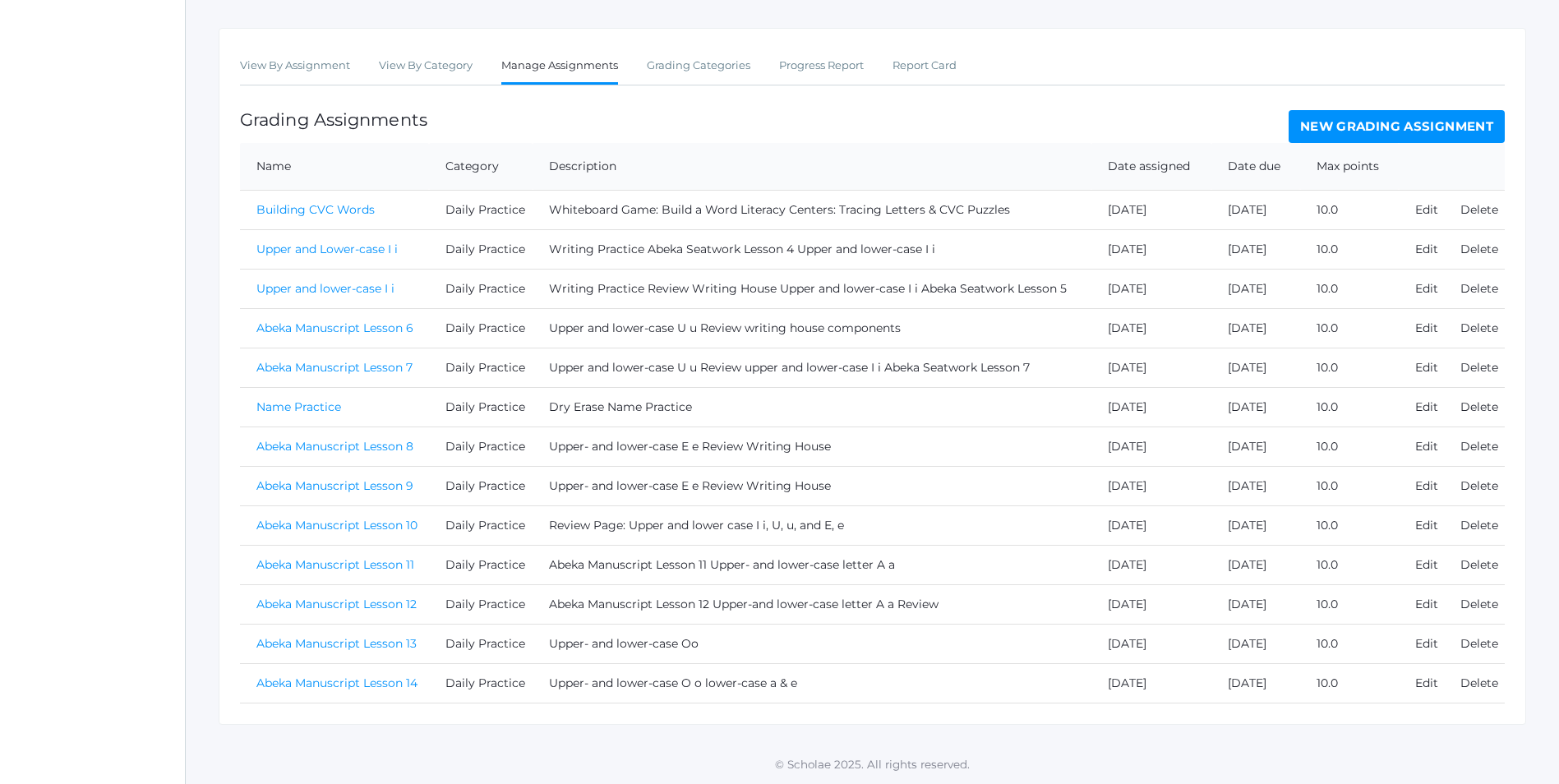
click at [367, 688] on link "Abeka Manuscript Lesson 14" at bounding box center [337, 682] width 161 height 14
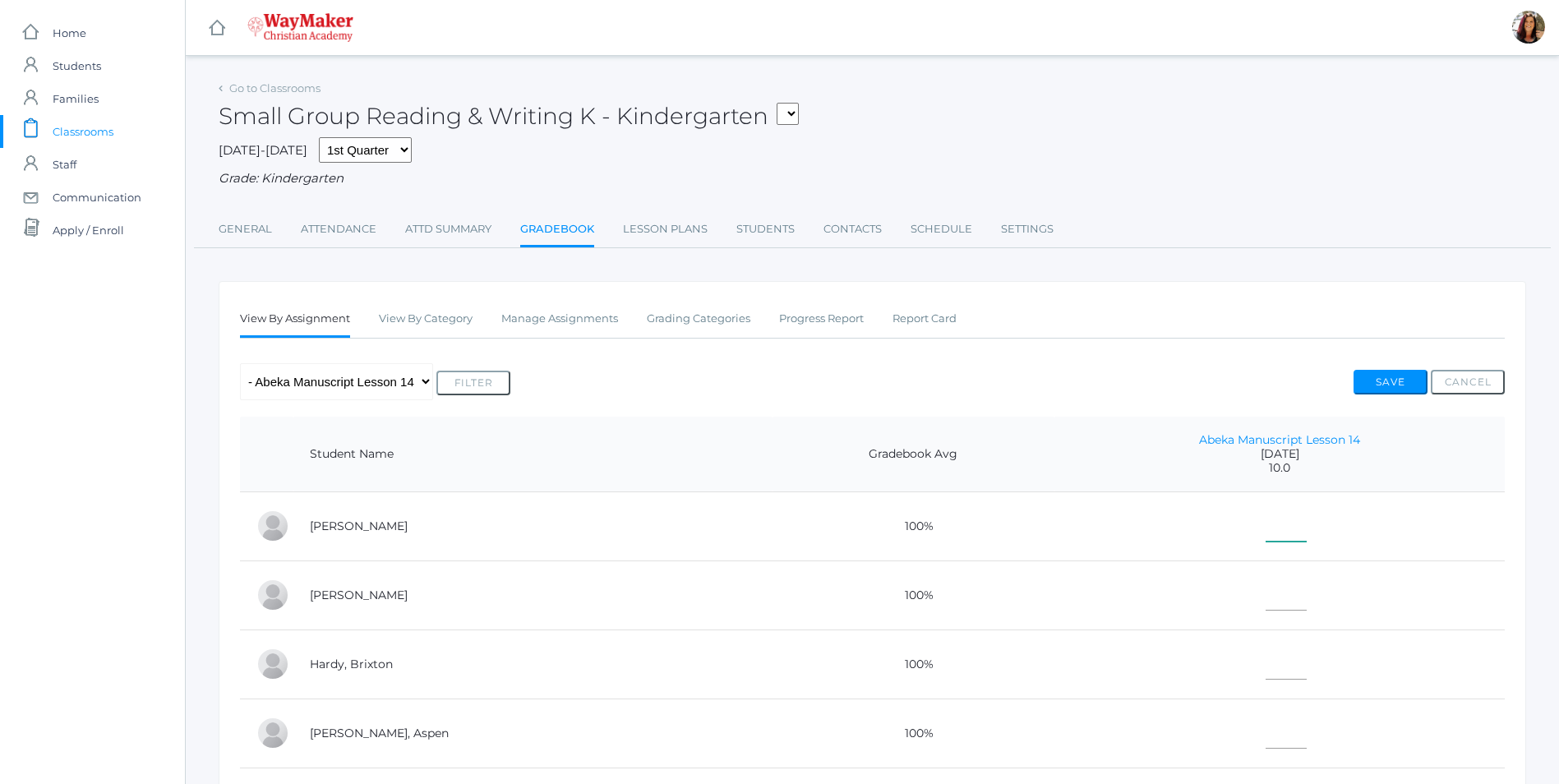
click at [1266, 529] on input"] "text" at bounding box center [1286, 523] width 41 height 37
type input"] "10"
click at [1266, 610] on input"] "text" at bounding box center [1286, 592] width 41 height 37
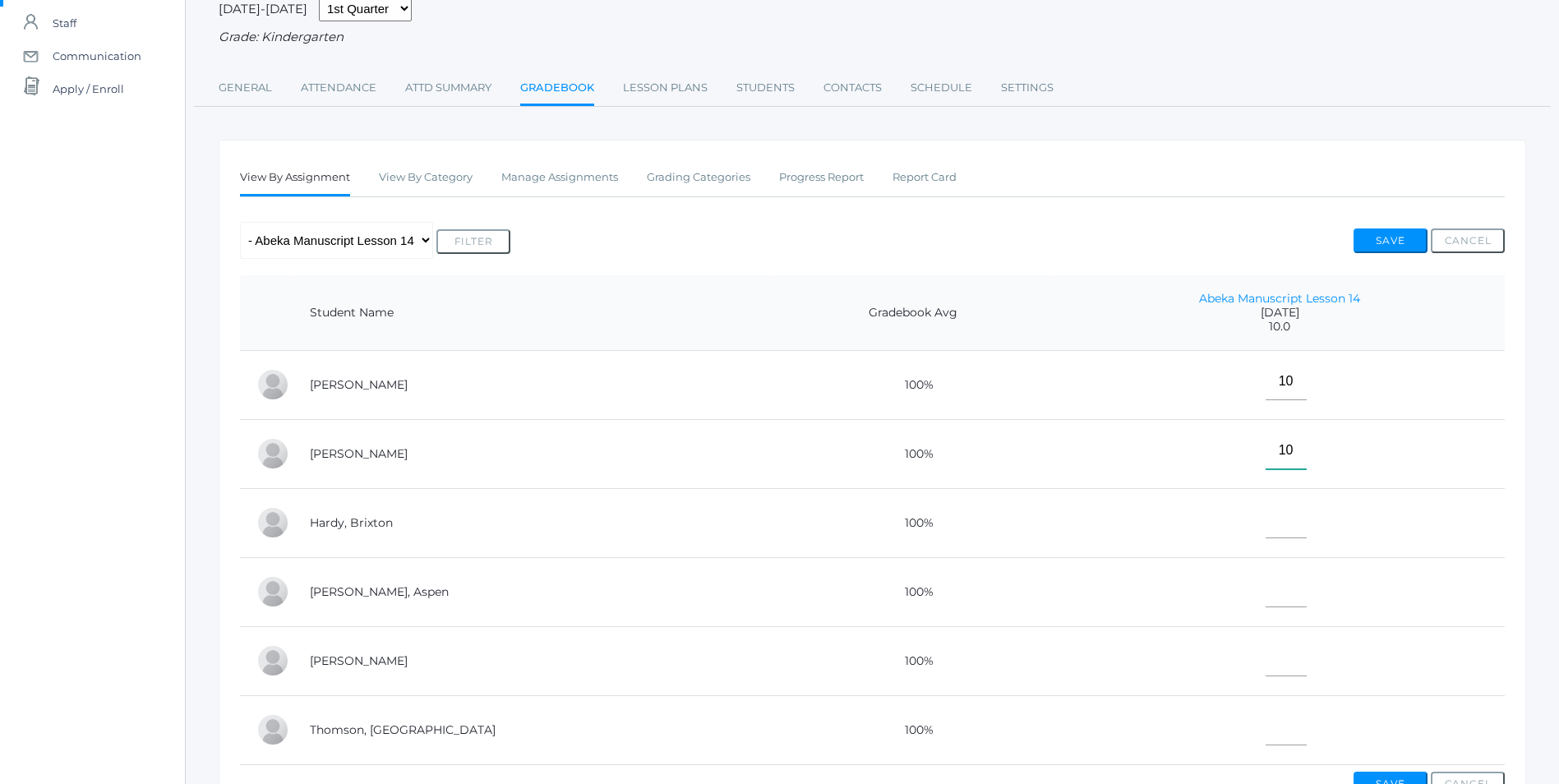
scroll to position [164, 0]
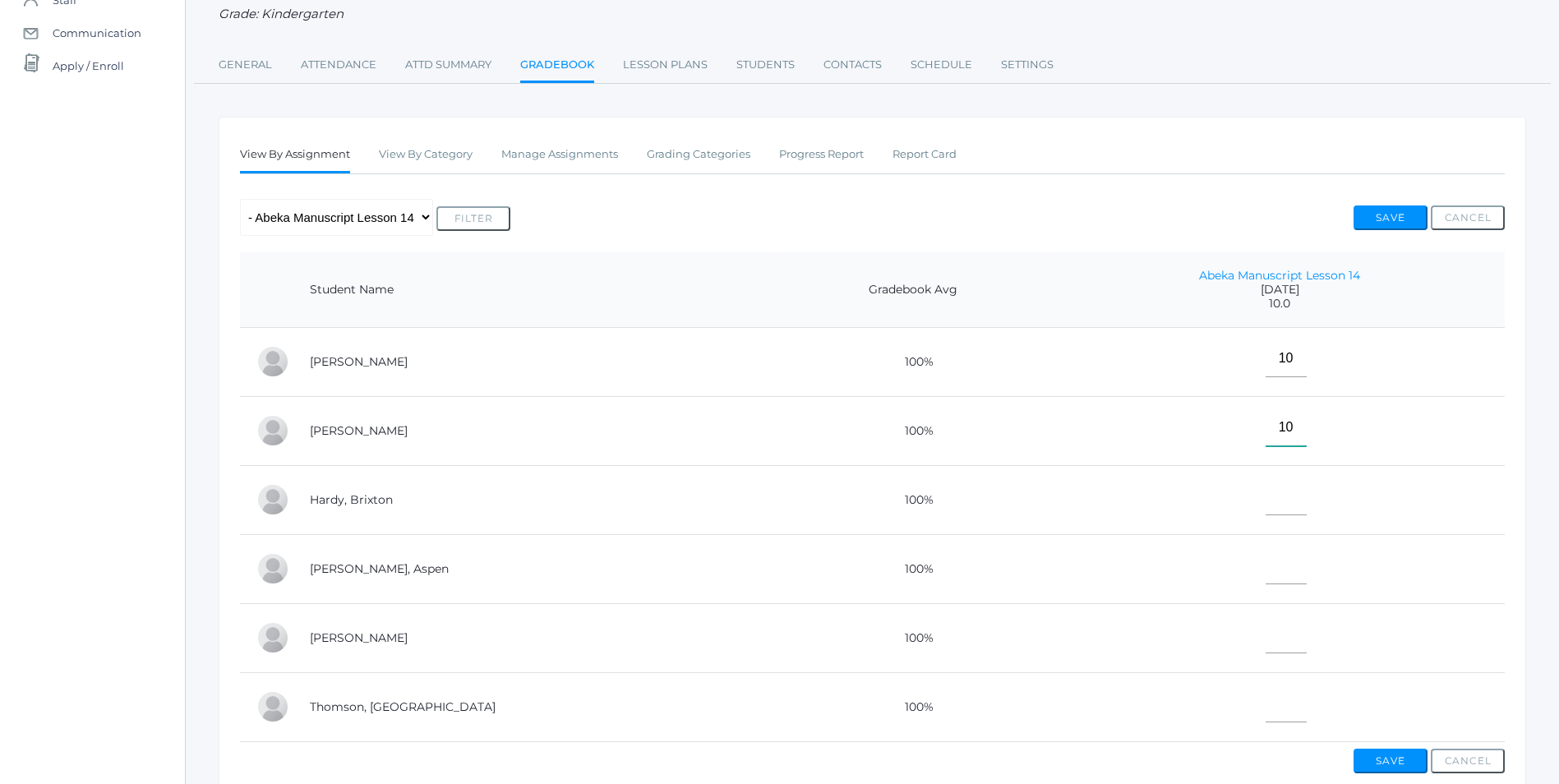
type input"] "10"
click at [1266, 512] on input"] "text" at bounding box center [1286, 497] width 41 height 37
type input"] "10"
click at [1266, 581] on input"] "text" at bounding box center [1286, 566] width 41 height 37
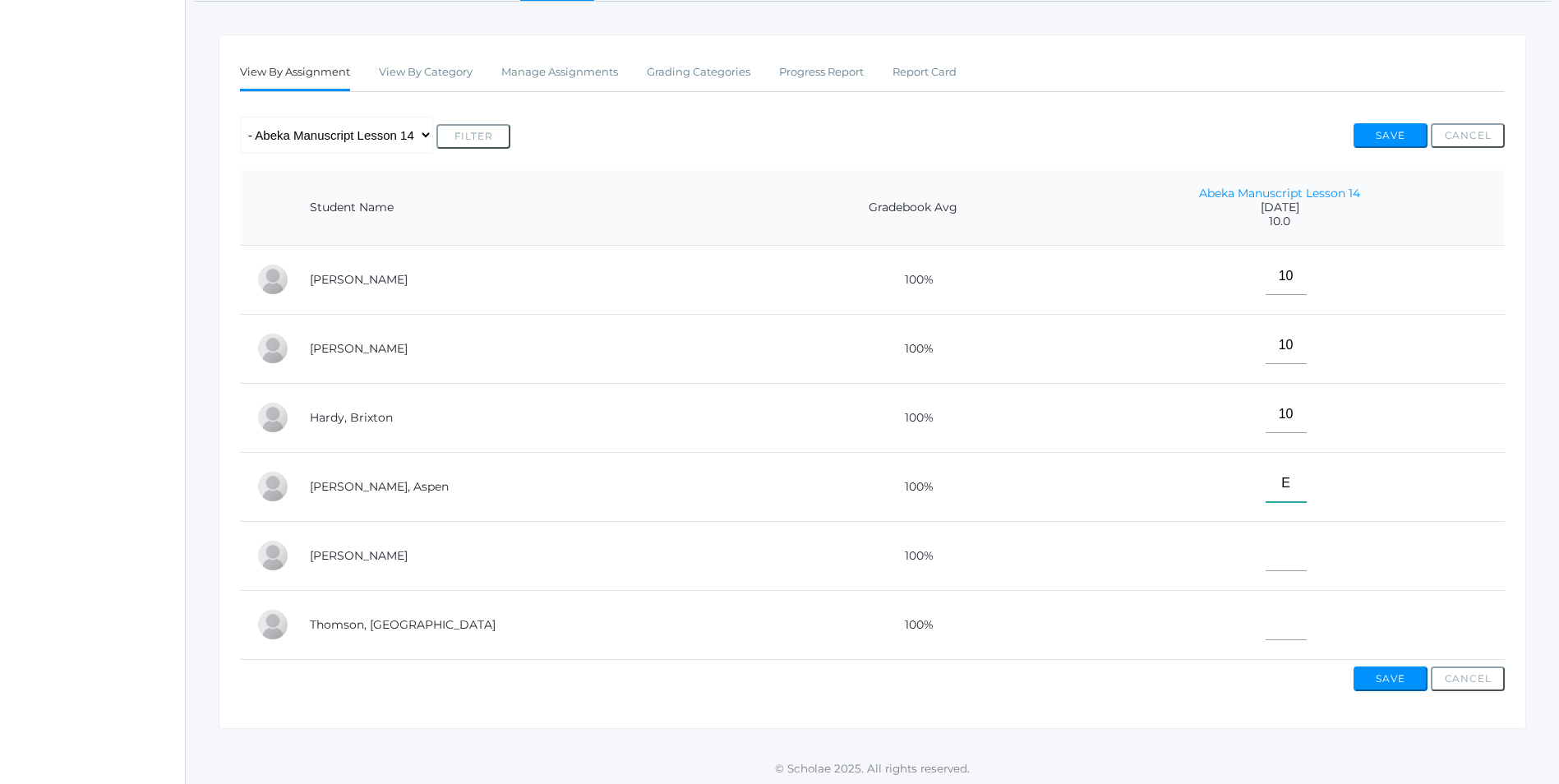
type input"] "E"
click at [1266, 559] on input"] "text" at bounding box center [1286, 553] width 41 height 37
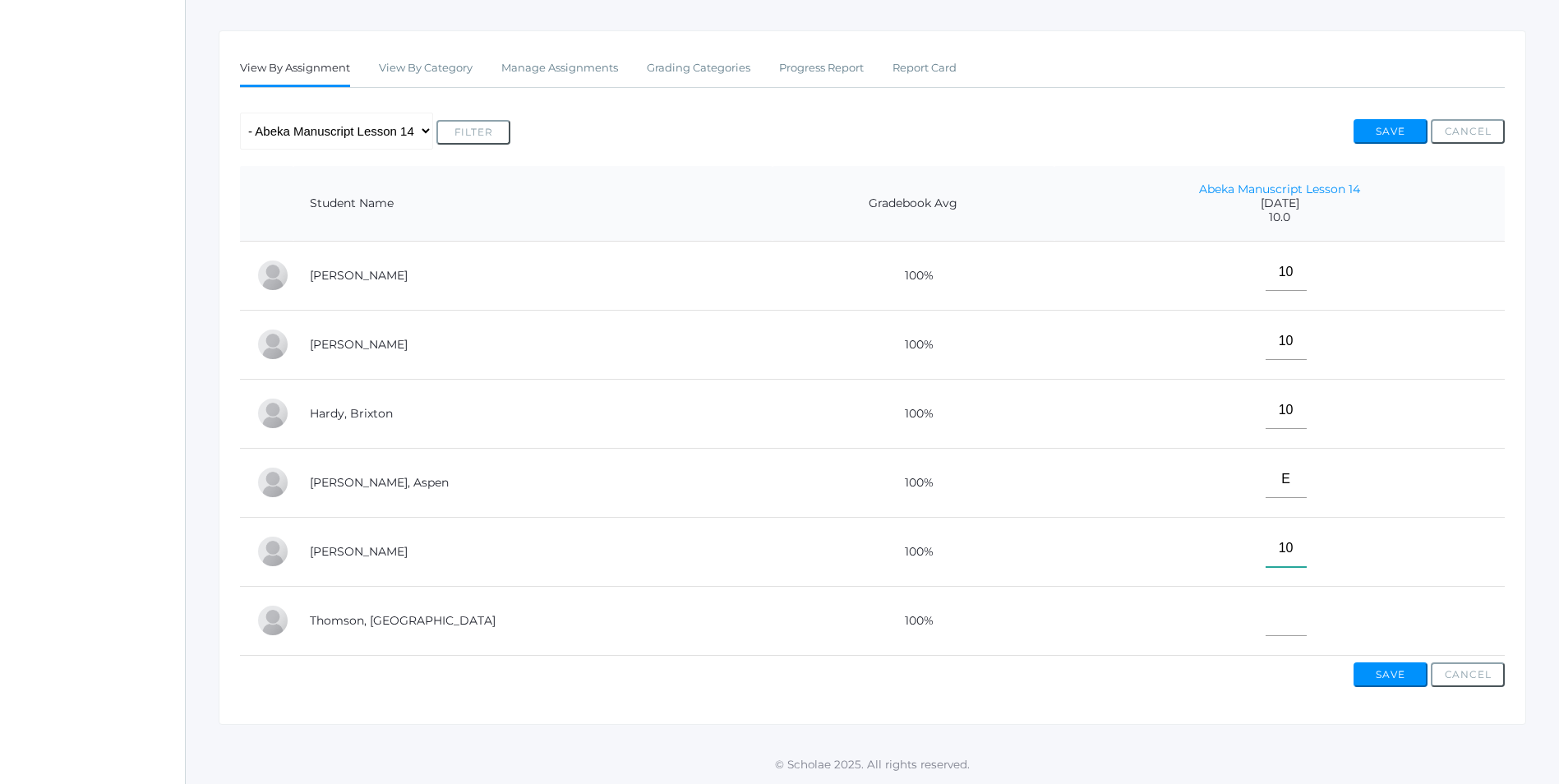
type input"] "10"
click at [1266, 605] on input"] "text" at bounding box center [1286, 618] width 41 height 37
type input"] "10"
click at [1389, 677] on button "Save" at bounding box center [1390, 674] width 74 height 25
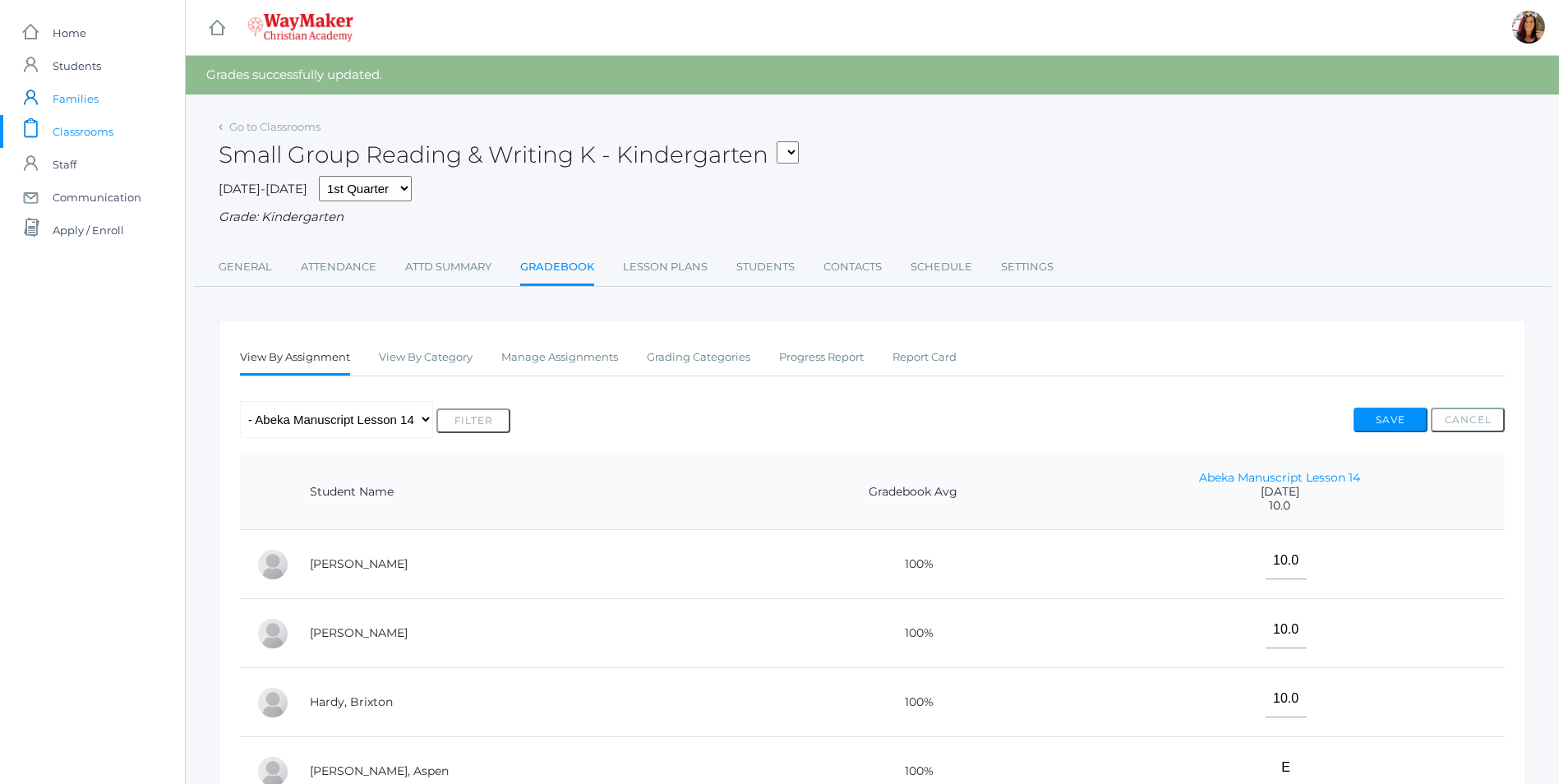
click at [79, 97] on span "Families" at bounding box center [75, 98] width 46 height 33
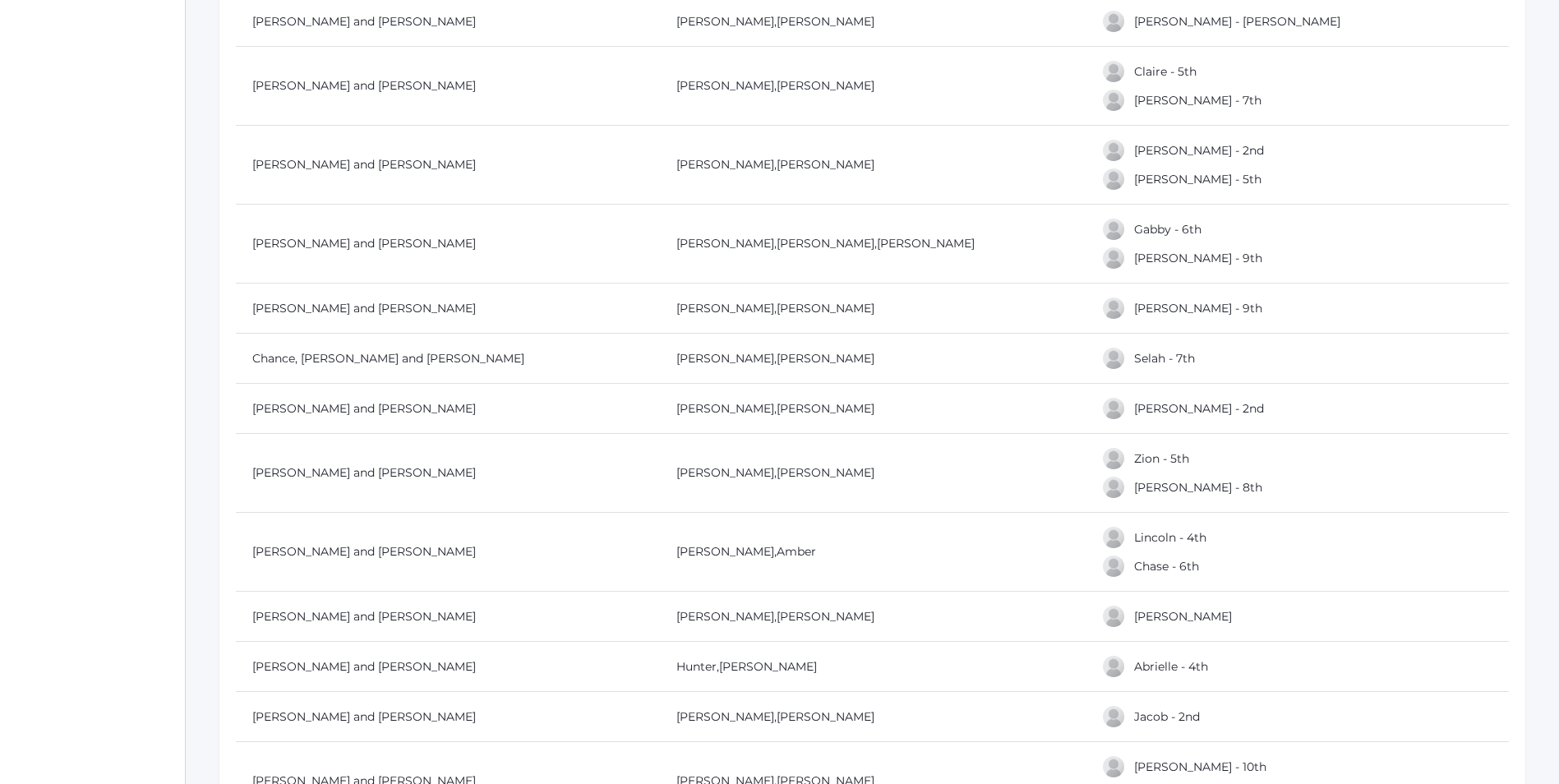
scroll to position [411, 0]
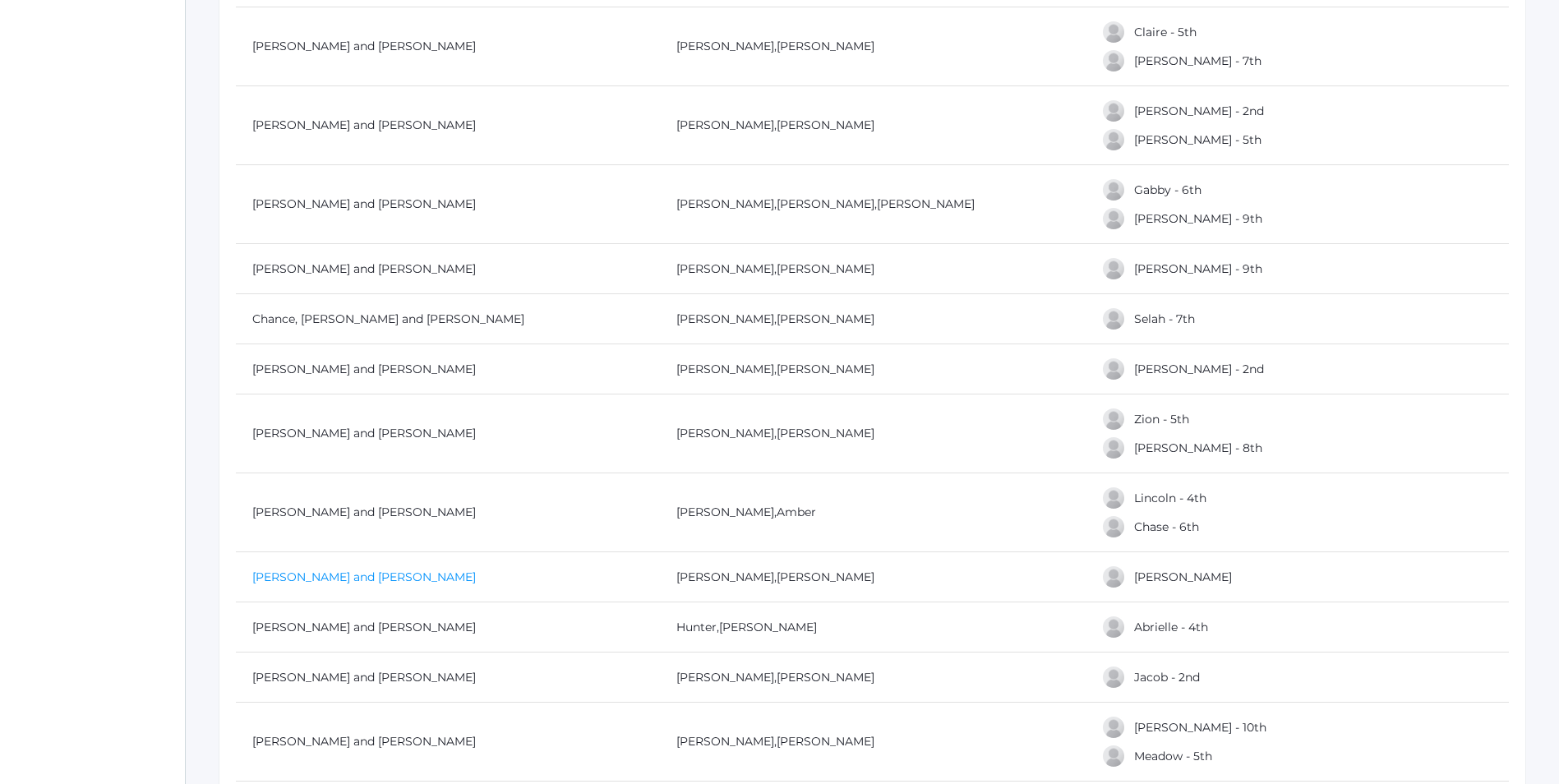
click at [289, 578] on link "[PERSON_NAME] and [PERSON_NAME]" at bounding box center [365, 576] width 224 height 14
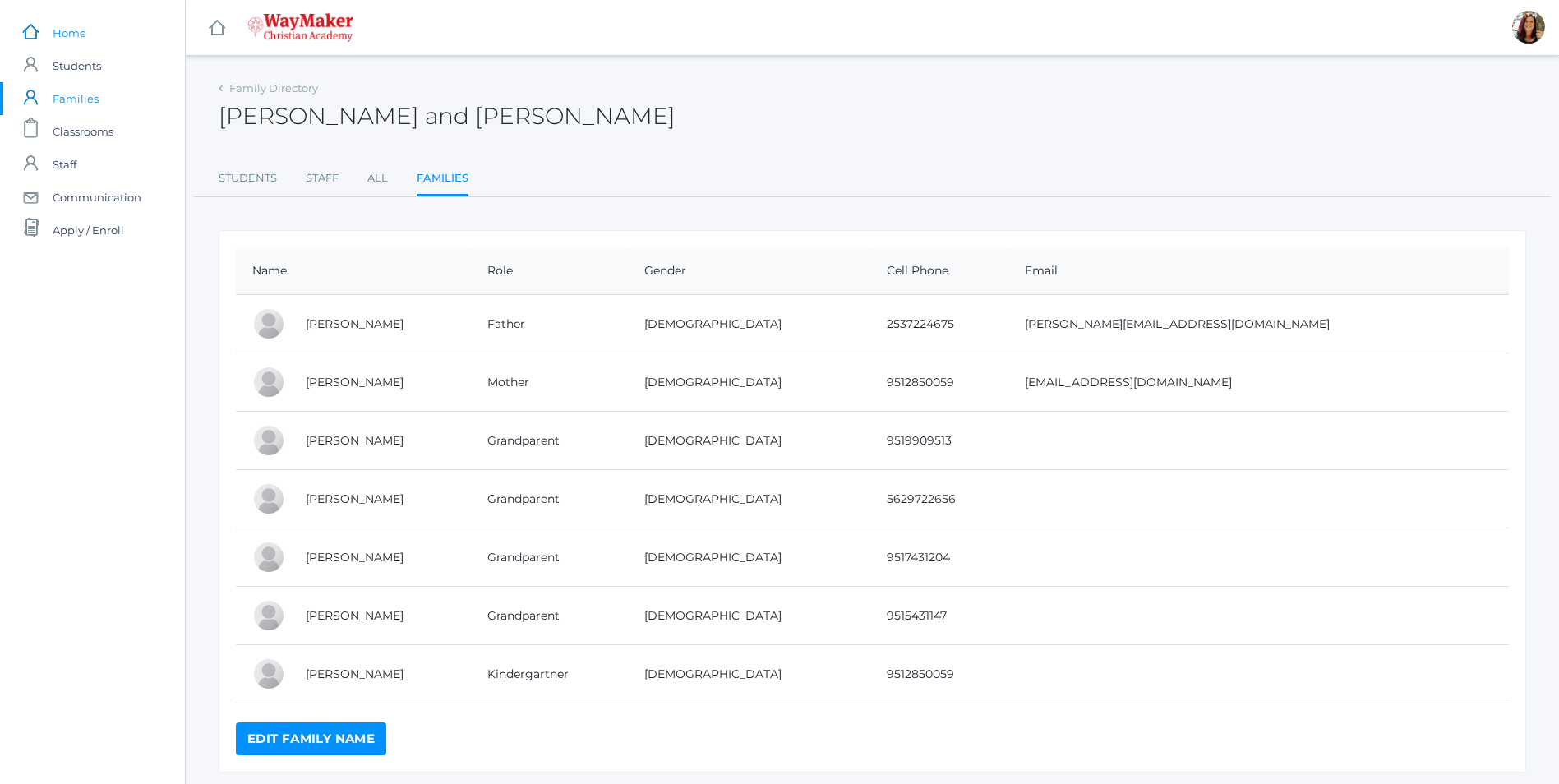
click at [77, 36] on span "Home" at bounding box center [70, 32] width 34 height 33
